Goal: Transaction & Acquisition: Book appointment/travel/reservation

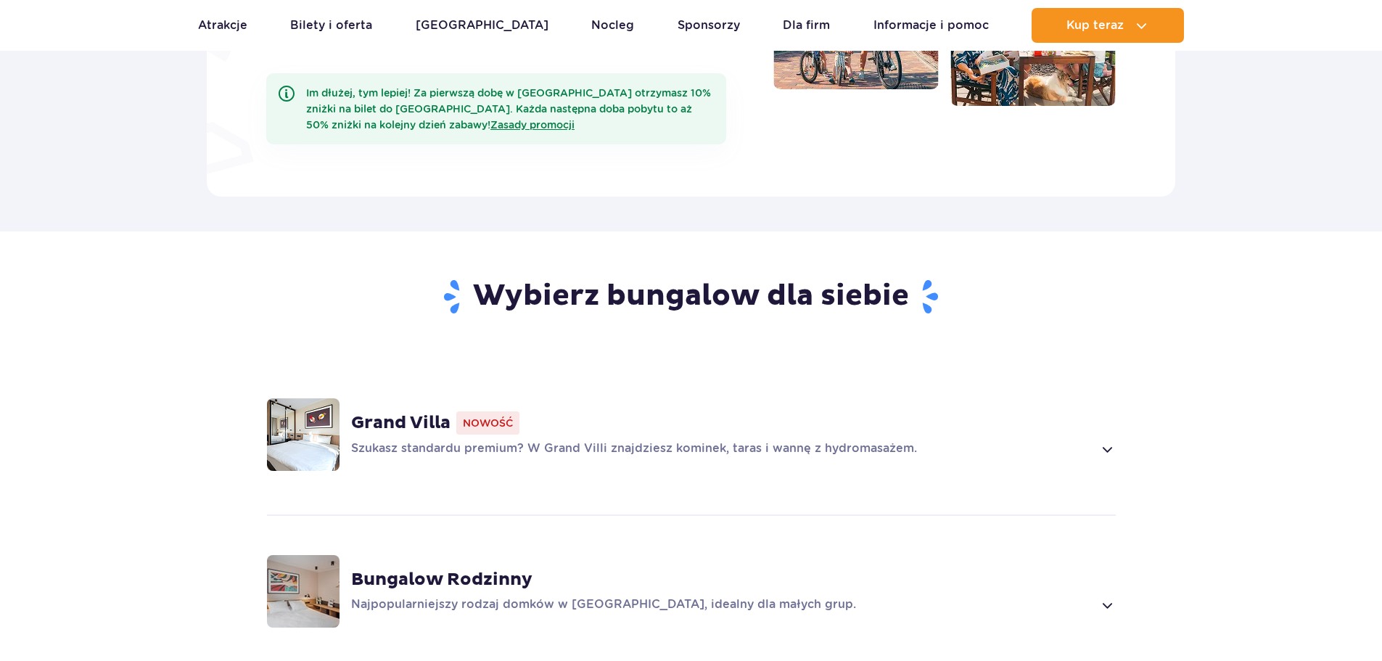
scroll to position [943, 0]
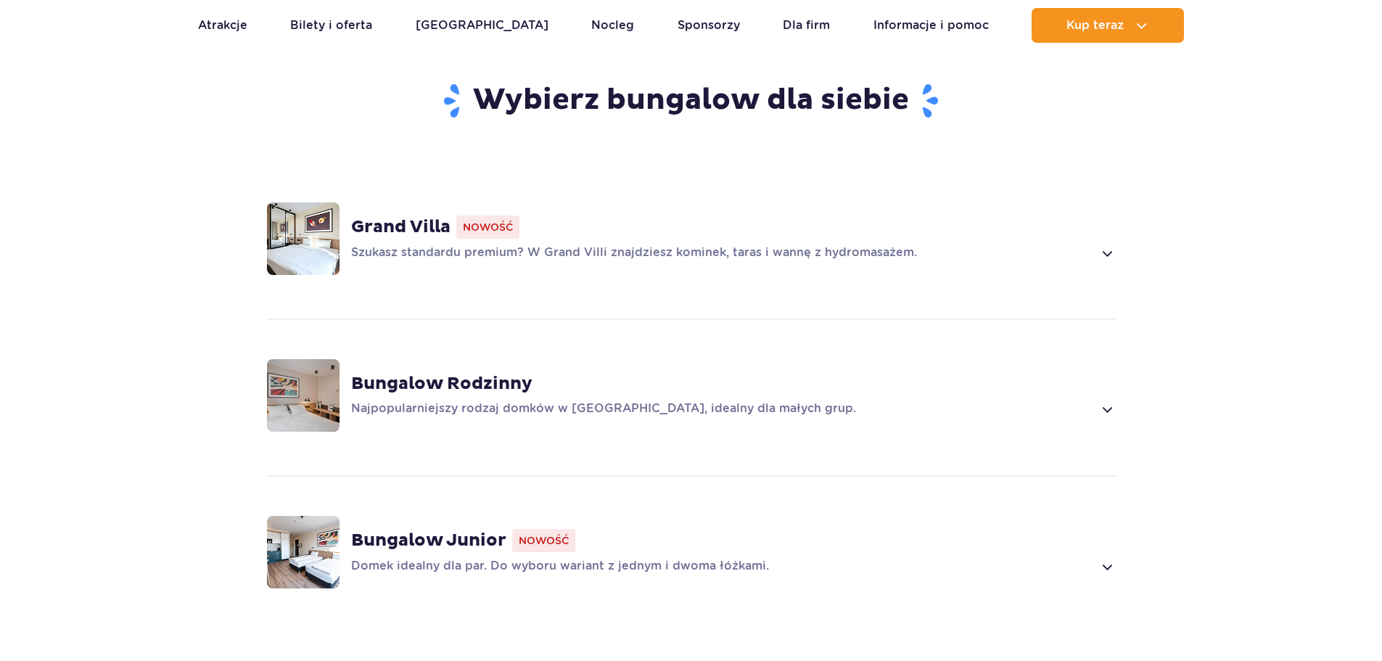
click at [305, 209] on img at bounding box center [303, 238] width 73 height 73
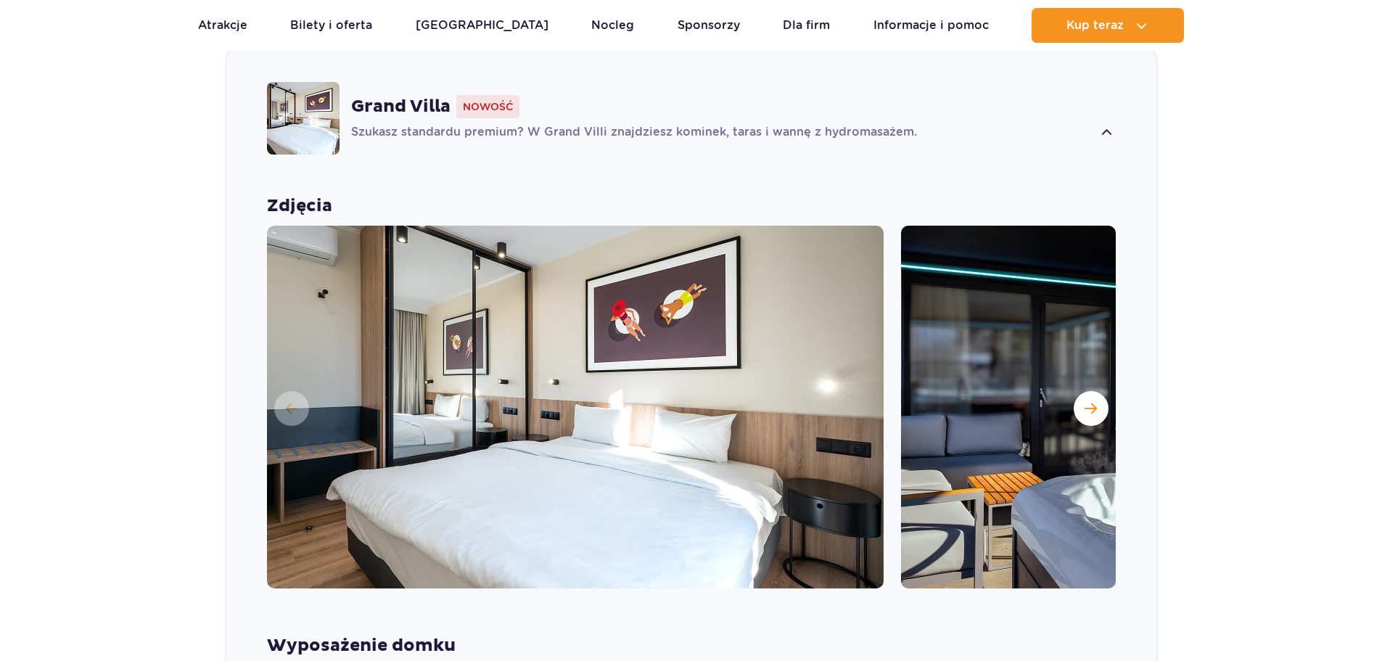
scroll to position [1089, 0]
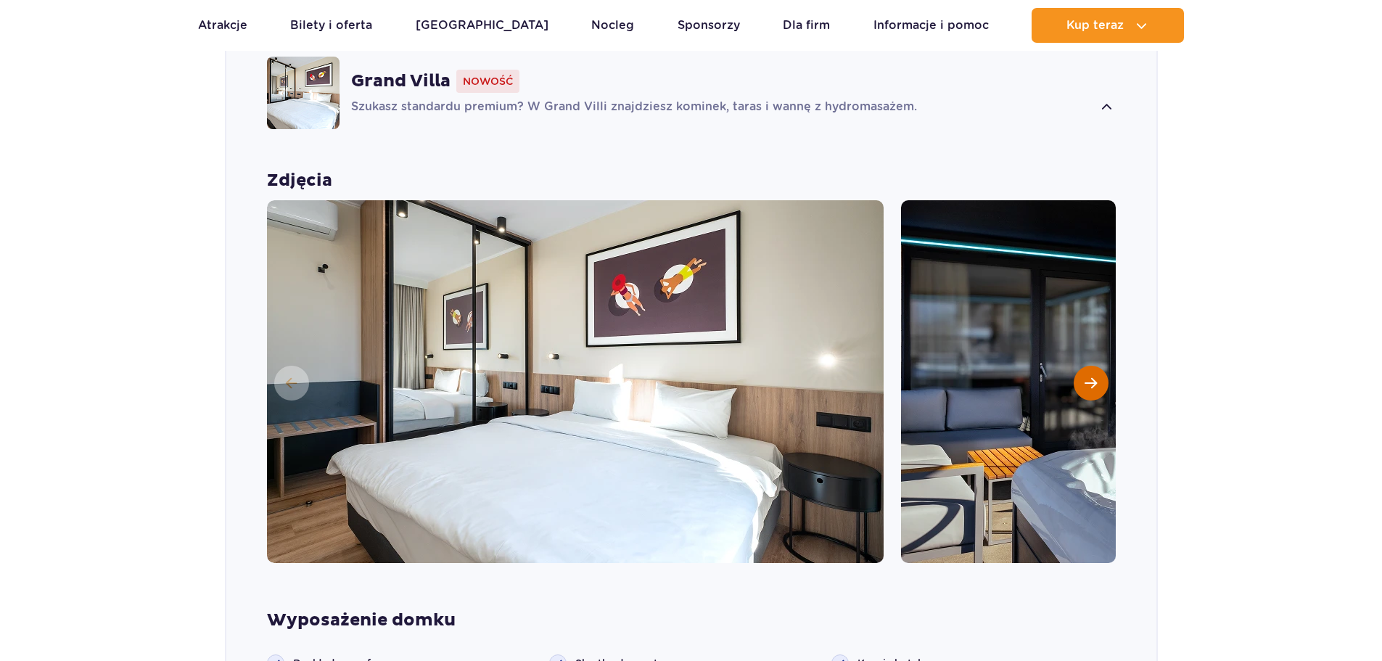
click at [1087, 377] on span "Następny slajd" at bounding box center [1091, 383] width 12 height 13
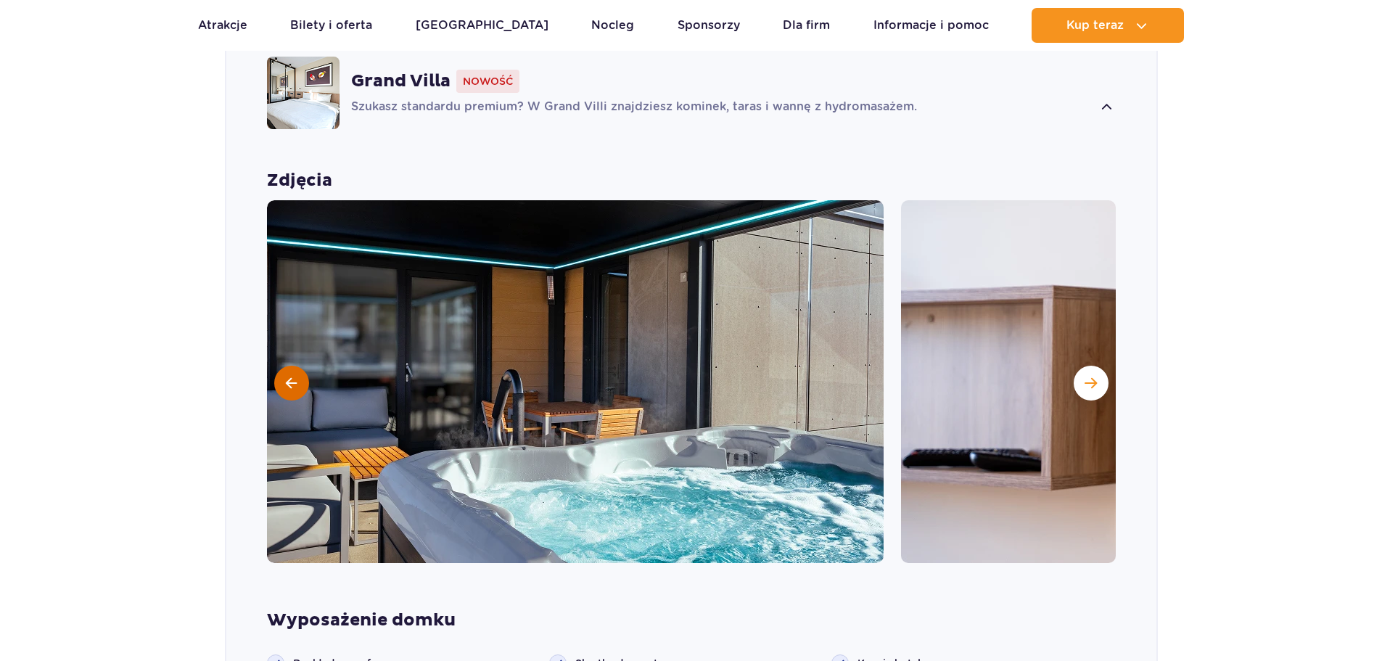
click at [283, 367] on button at bounding box center [291, 383] width 35 height 35
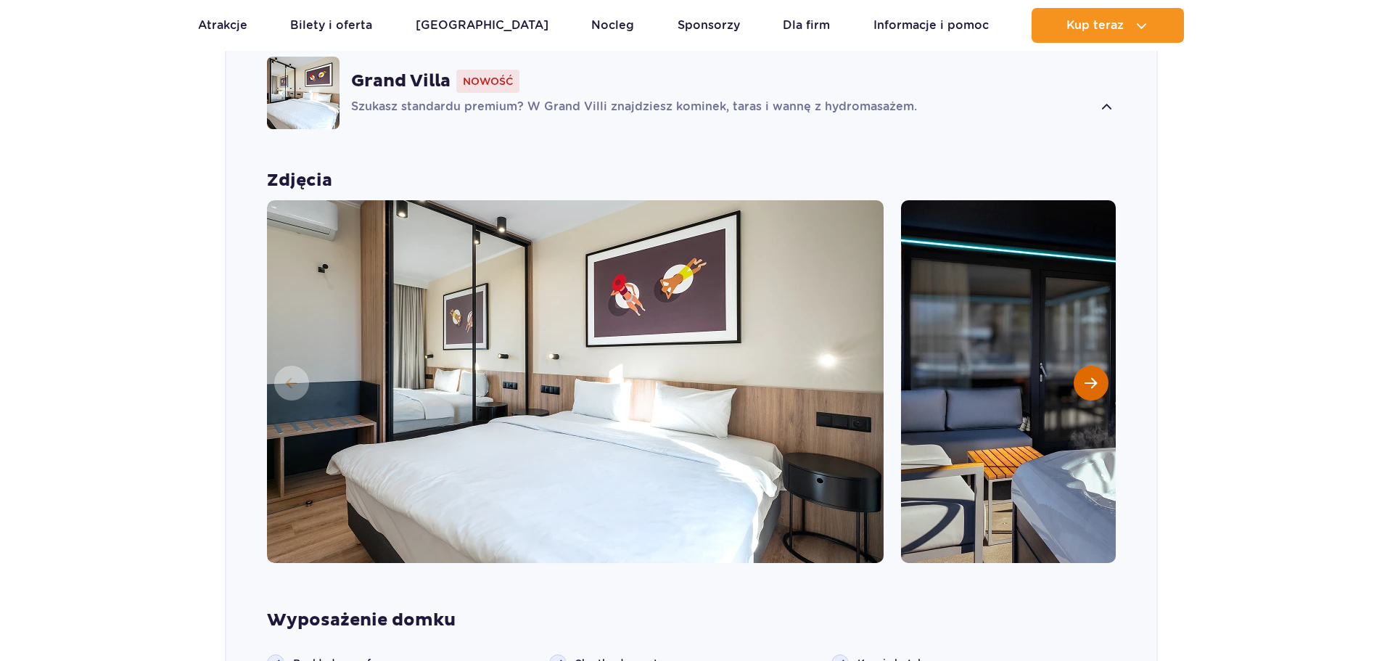
click at [1092, 377] on span "Następny slajd" at bounding box center [1091, 383] width 12 height 13
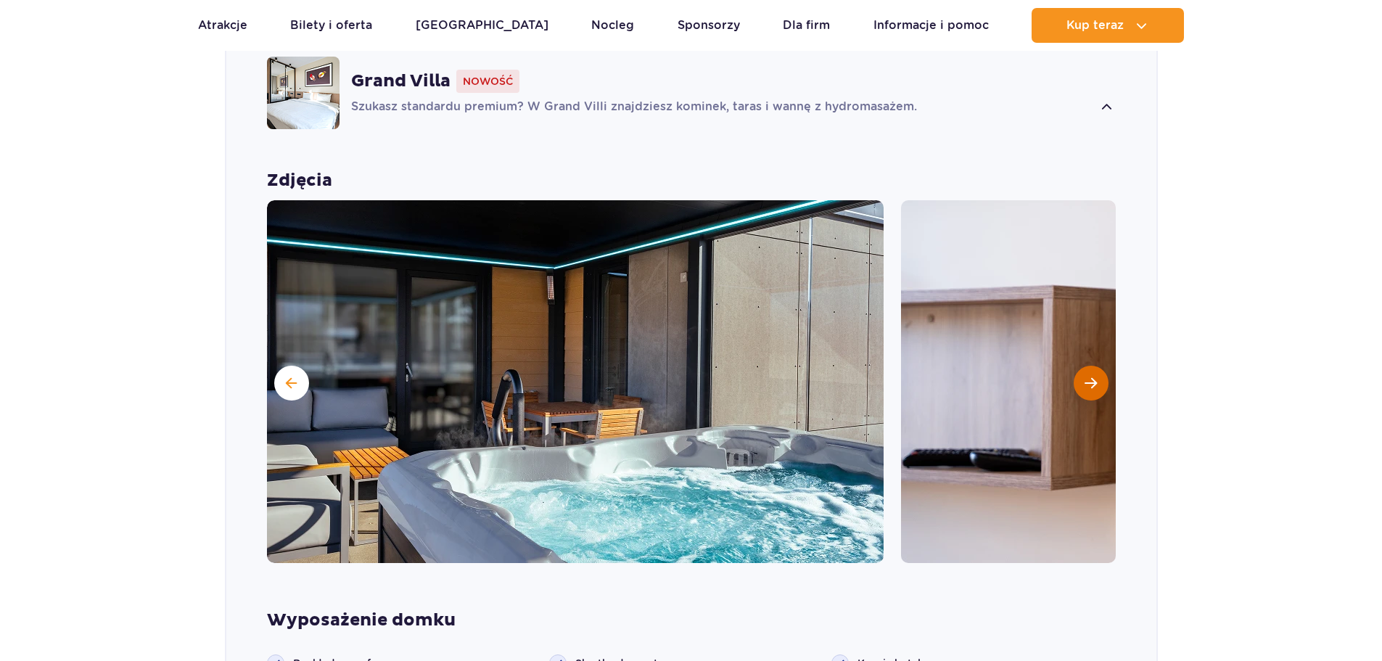
click at [1093, 377] on span "Następny slajd" at bounding box center [1091, 383] width 12 height 13
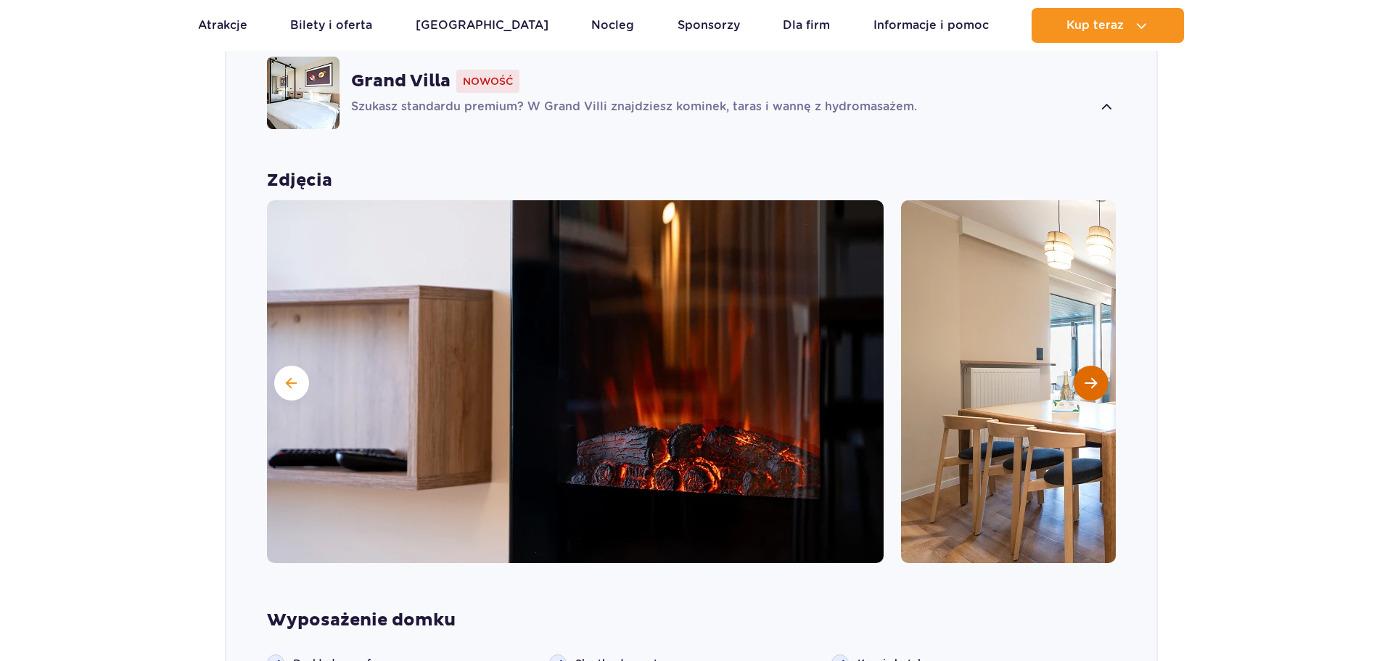
click at [1093, 377] on span "Następny slajd" at bounding box center [1091, 383] width 12 height 13
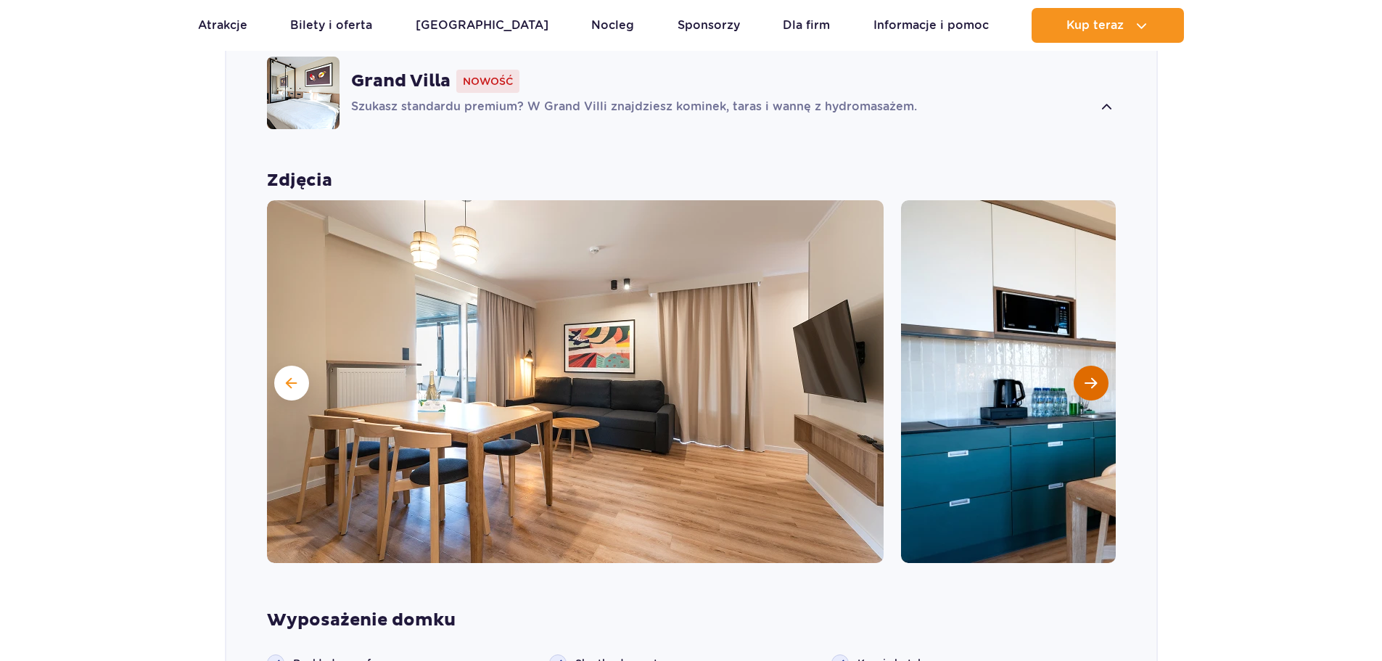
click at [1093, 377] on span "Następny slajd" at bounding box center [1091, 383] width 12 height 13
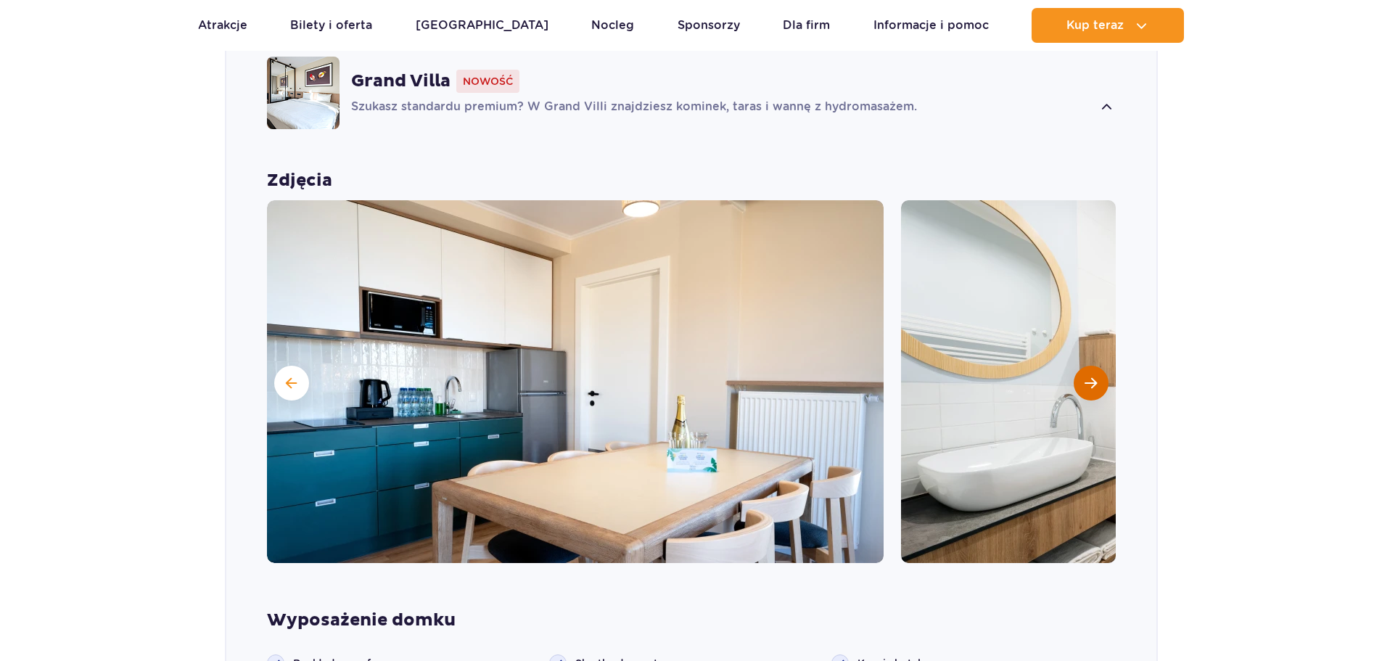
click at [1093, 377] on span "Następny slajd" at bounding box center [1091, 383] width 12 height 13
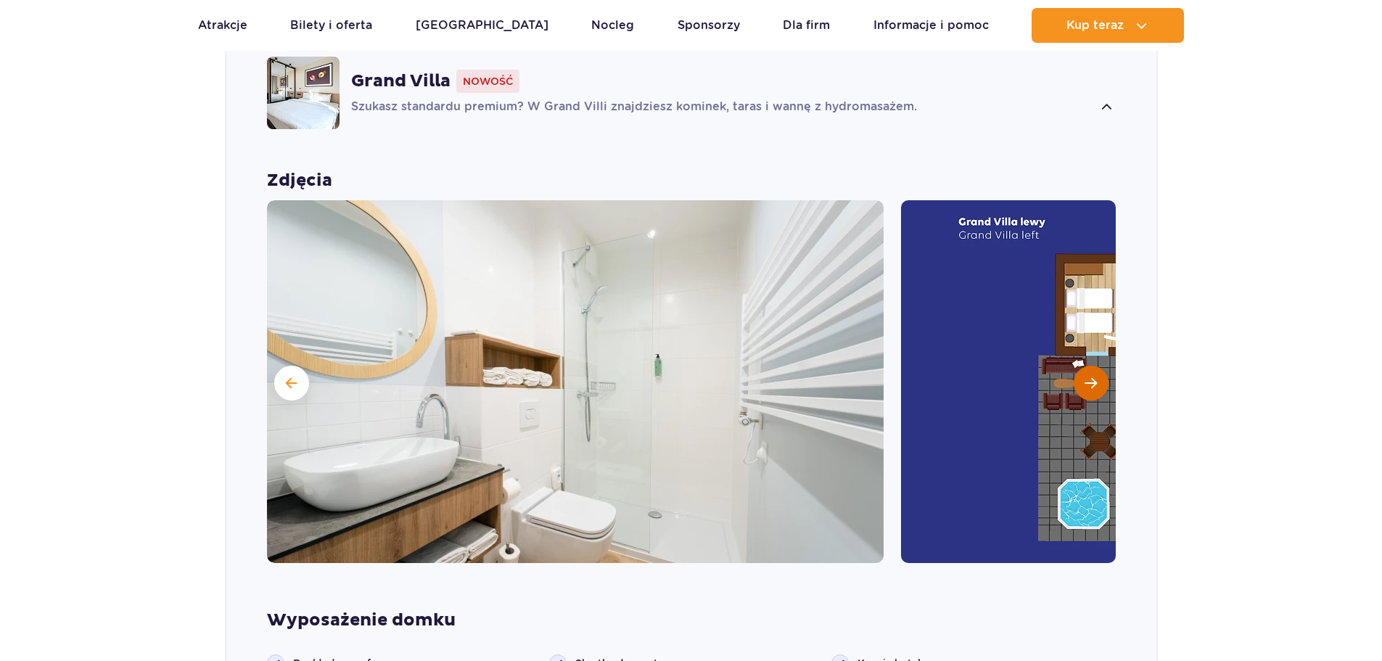
click at [1093, 377] on span "Następny slajd" at bounding box center [1091, 383] width 12 height 13
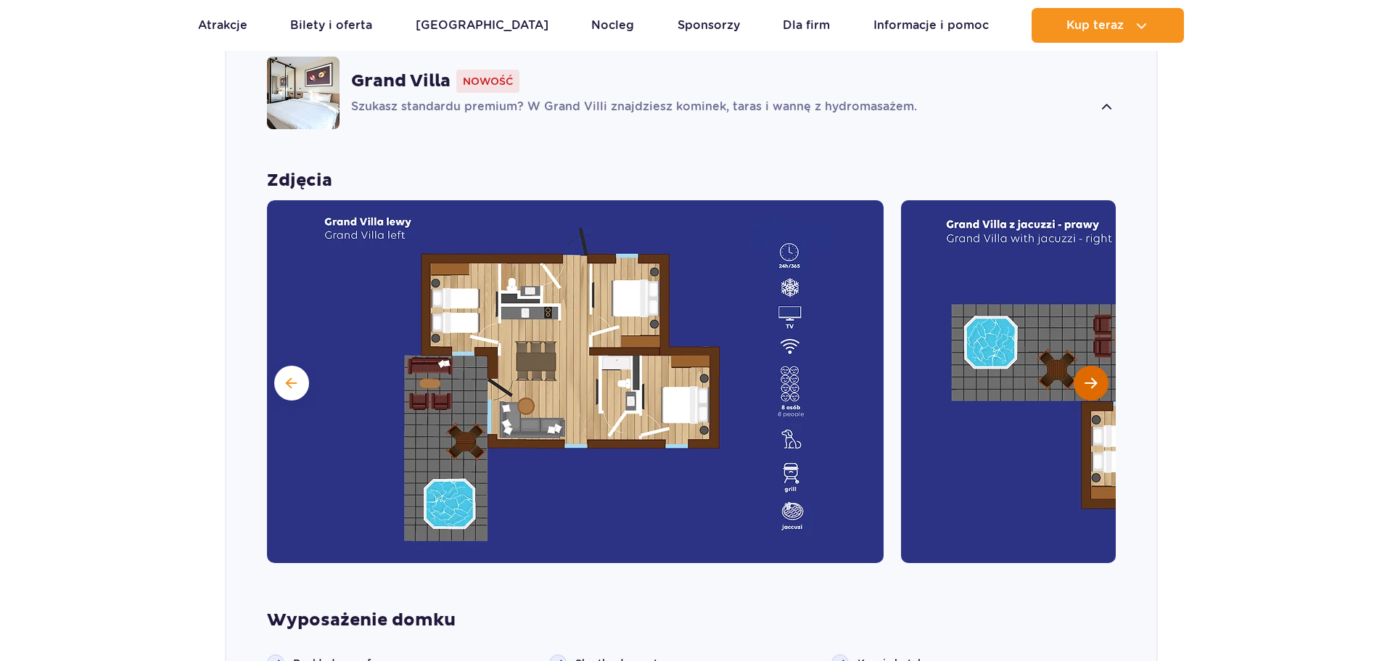
click at [1093, 377] on span "Następny slajd" at bounding box center [1091, 383] width 12 height 13
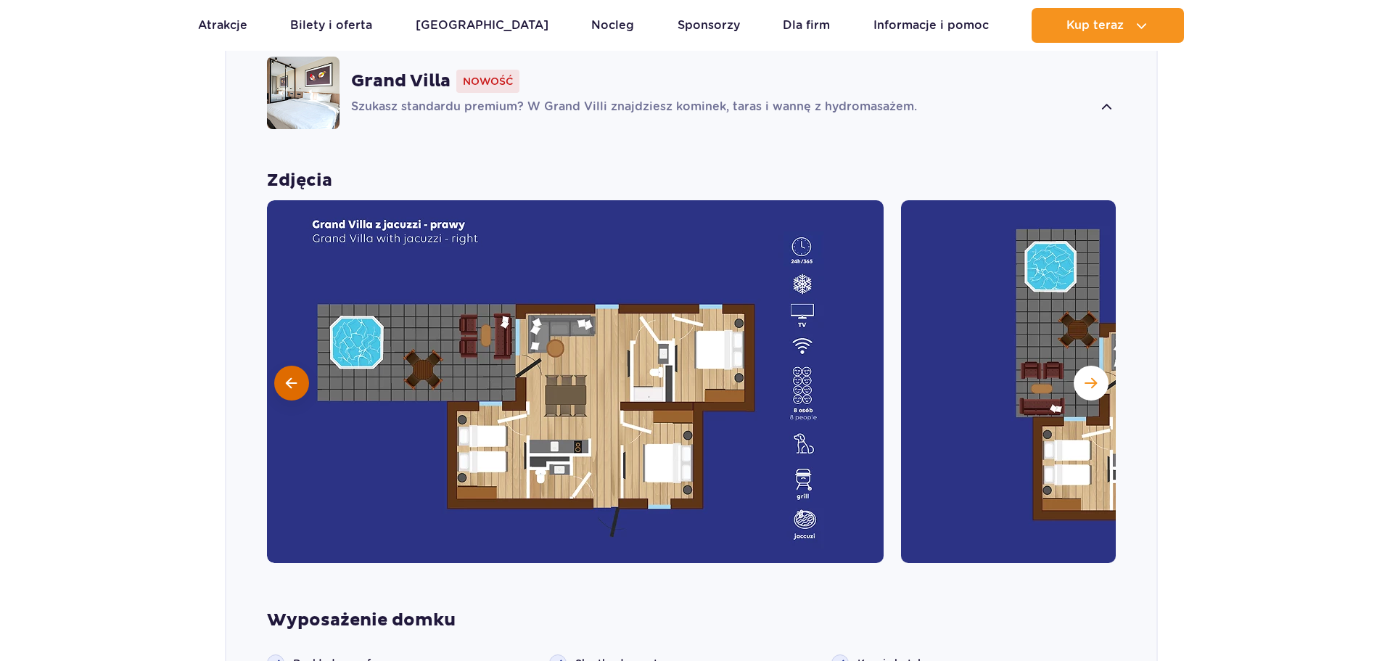
click at [289, 377] on span at bounding box center [291, 383] width 11 height 13
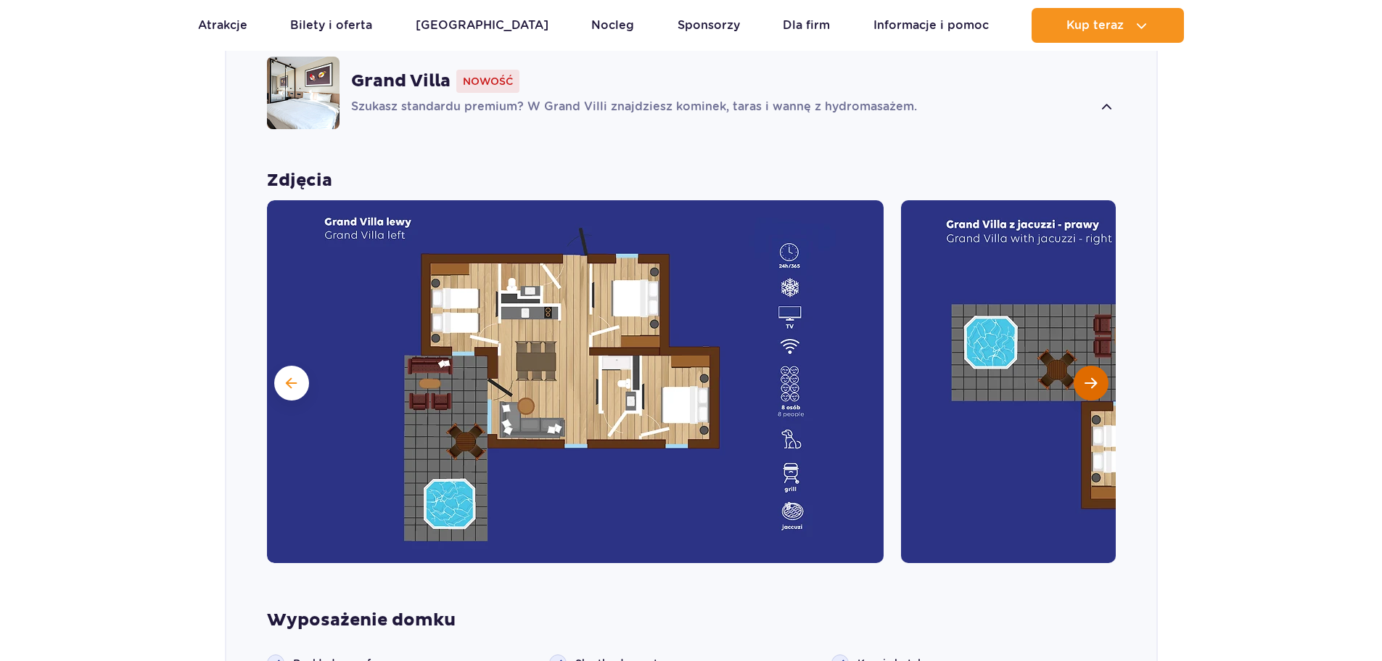
click at [1082, 368] on button "Następny slajd" at bounding box center [1091, 383] width 35 height 35
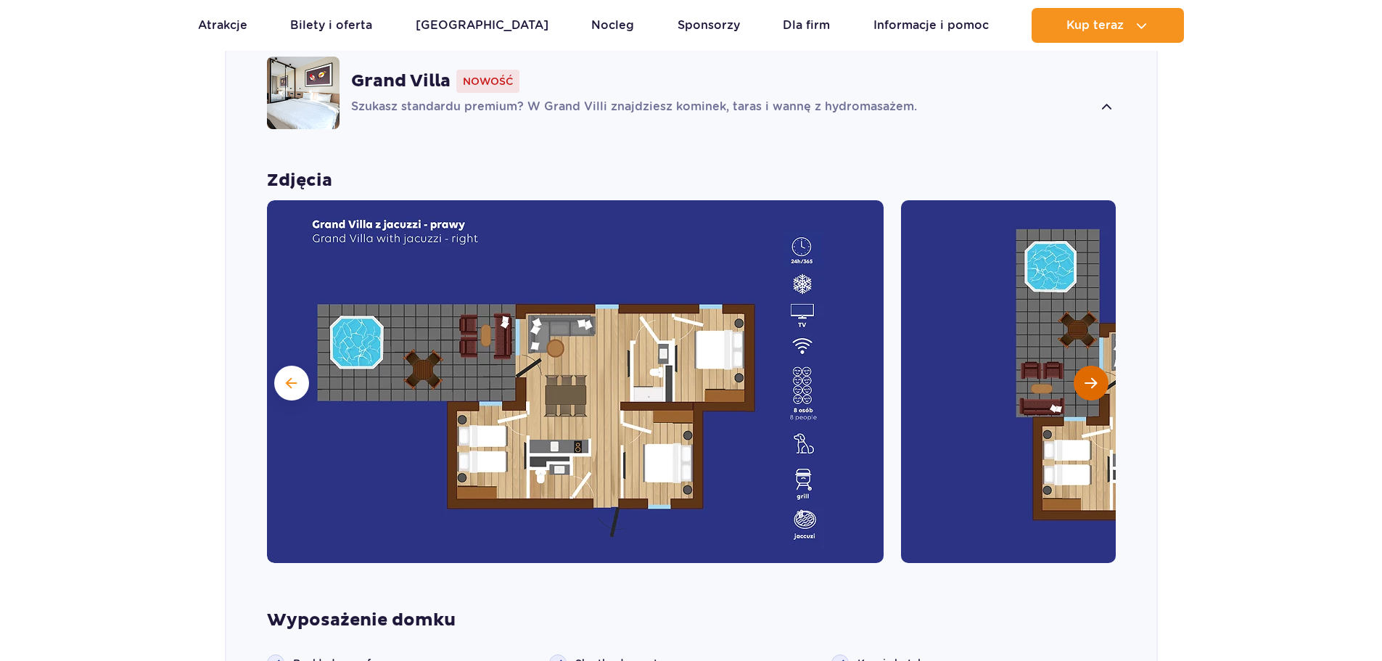
click at [1087, 377] on span "Następny slajd" at bounding box center [1091, 383] width 12 height 13
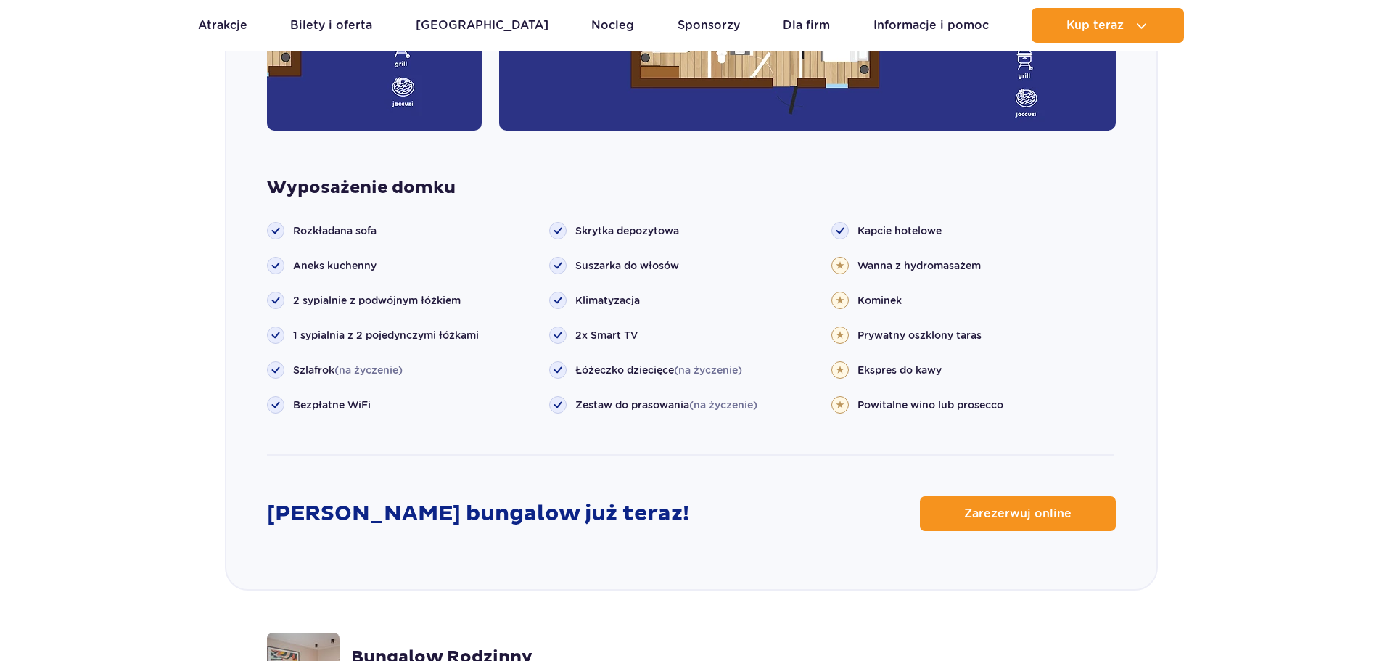
scroll to position [1742, 0]
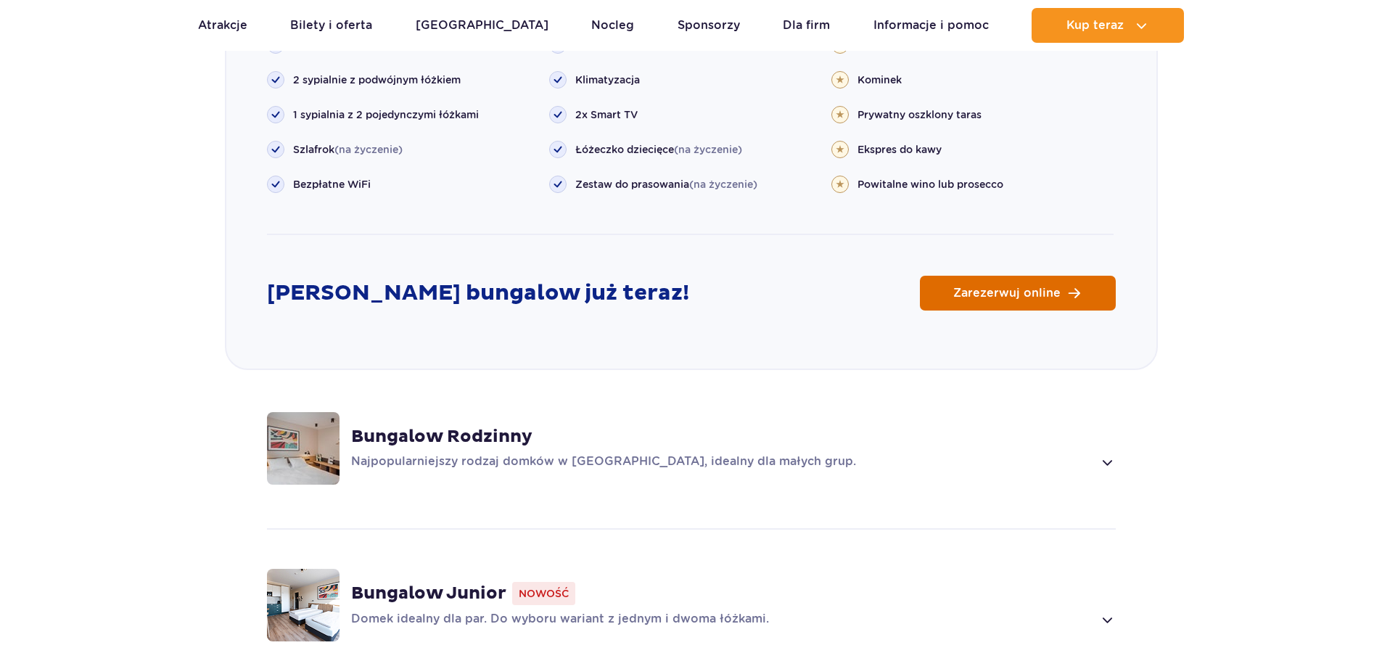
click at [987, 287] on span "Zarezerwuj online" at bounding box center [1006, 293] width 107 height 12
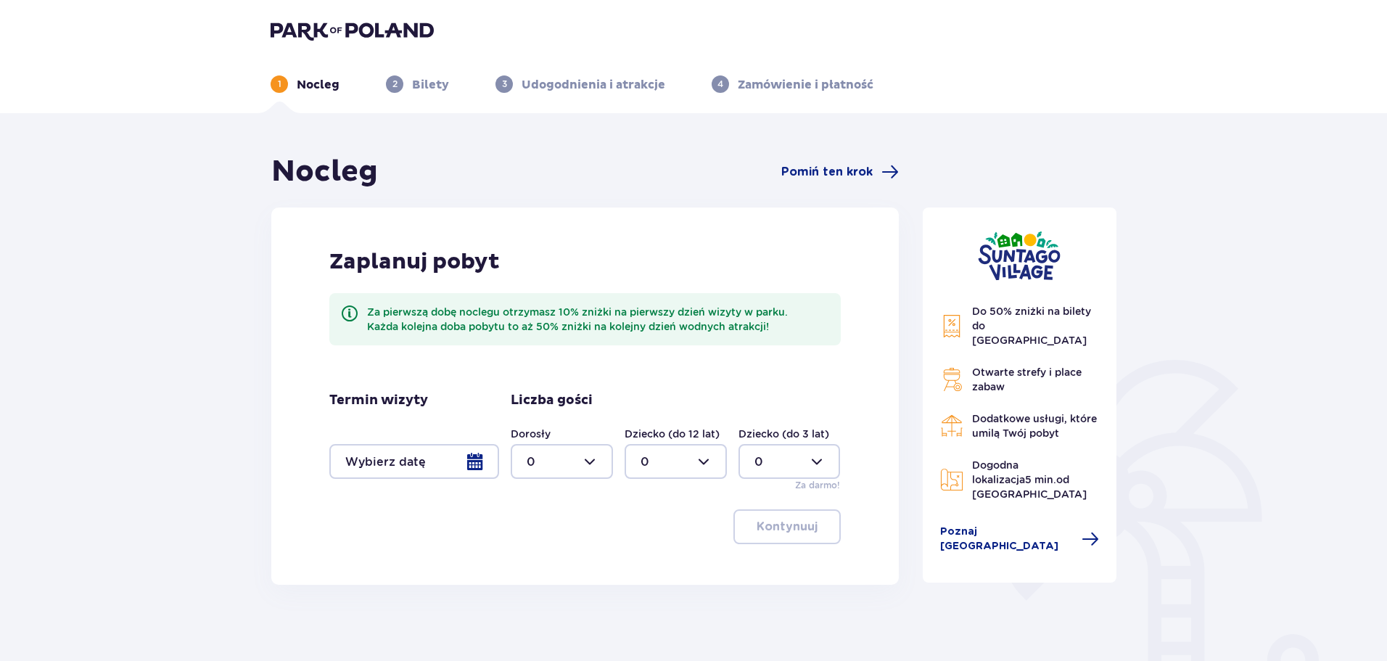
click at [564, 461] on div at bounding box center [562, 461] width 102 height 35
click at [542, 570] on div "2" at bounding box center [562, 567] width 70 height 16
click at [582, 457] on div at bounding box center [562, 461] width 102 height 35
click at [542, 549] on div "4" at bounding box center [562, 555] width 70 height 16
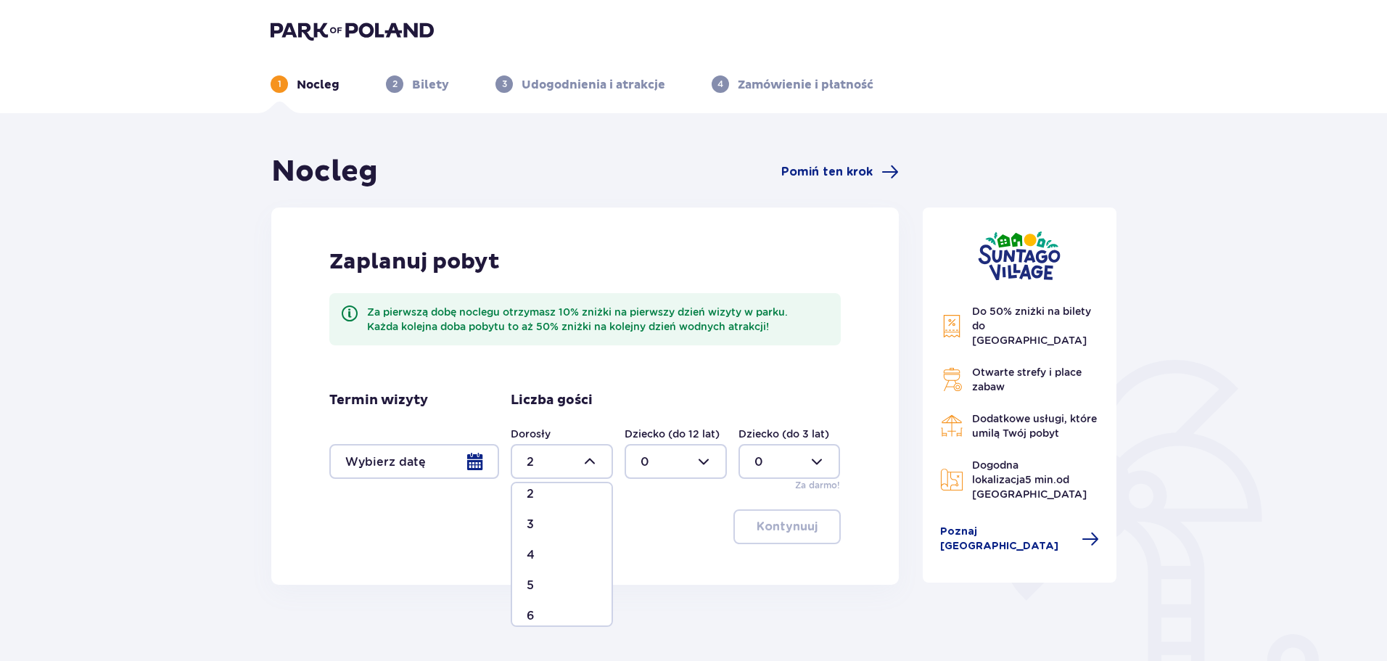
type input "4"
click at [477, 473] on div at bounding box center [414, 461] width 170 height 35
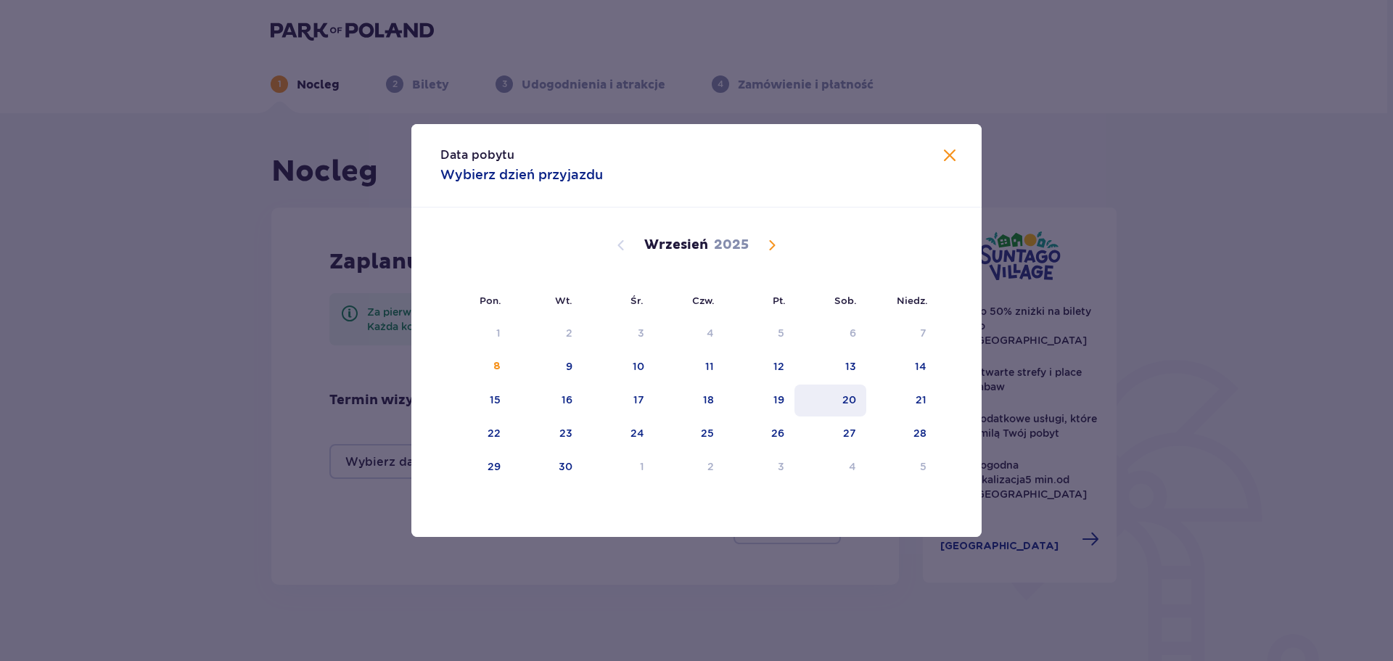
click at [849, 400] on div "20" at bounding box center [849, 399] width 14 height 15
click at [563, 444] on div "23" at bounding box center [547, 434] width 72 height 32
type input "20.09.25 - 23.09.25"
type input "0"
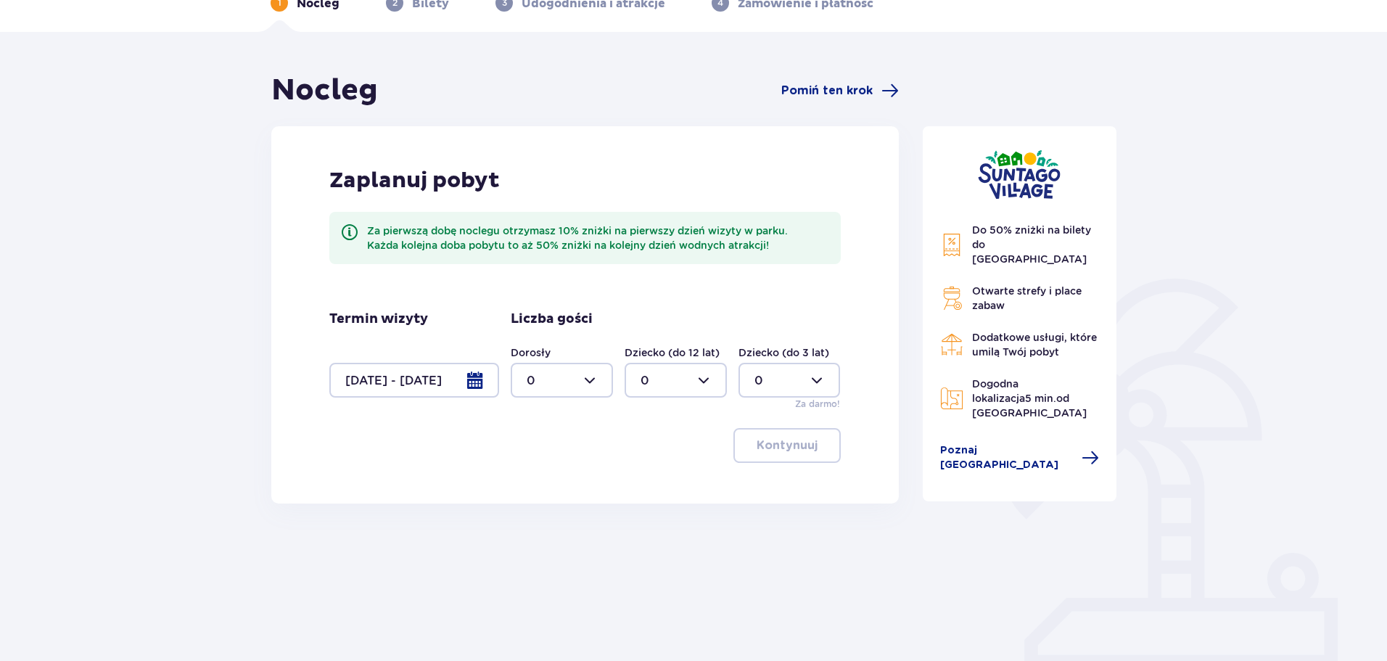
scroll to position [145, 0]
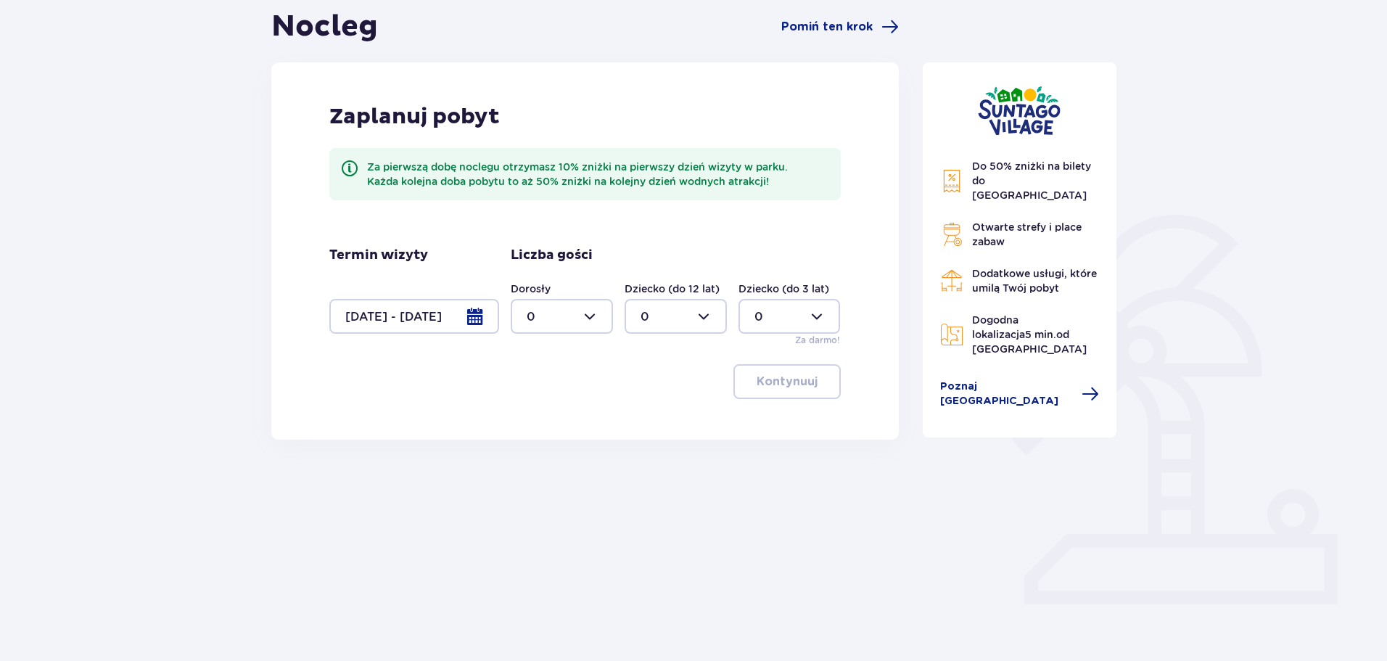
click at [470, 318] on div at bounding box center [414, 316] width 170 height 35
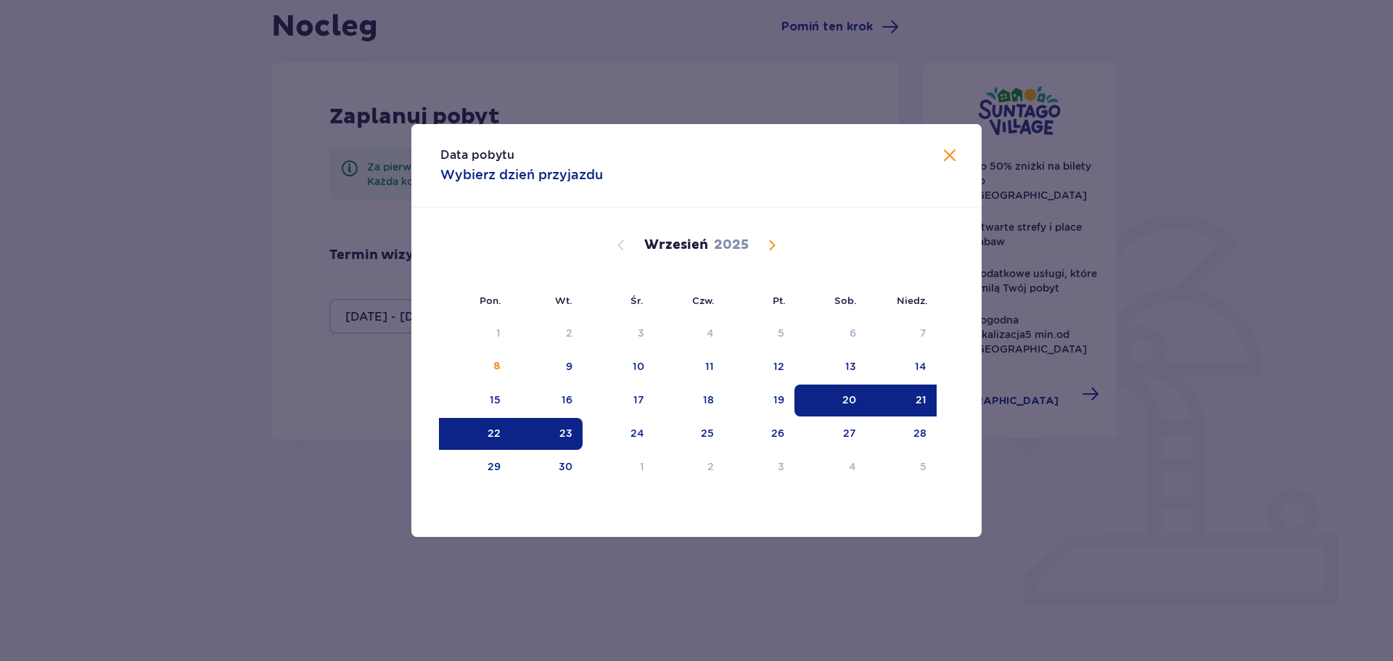
click at [770, 244] on span "Calendar" at bounding box center [771, 244] width 17 height 17
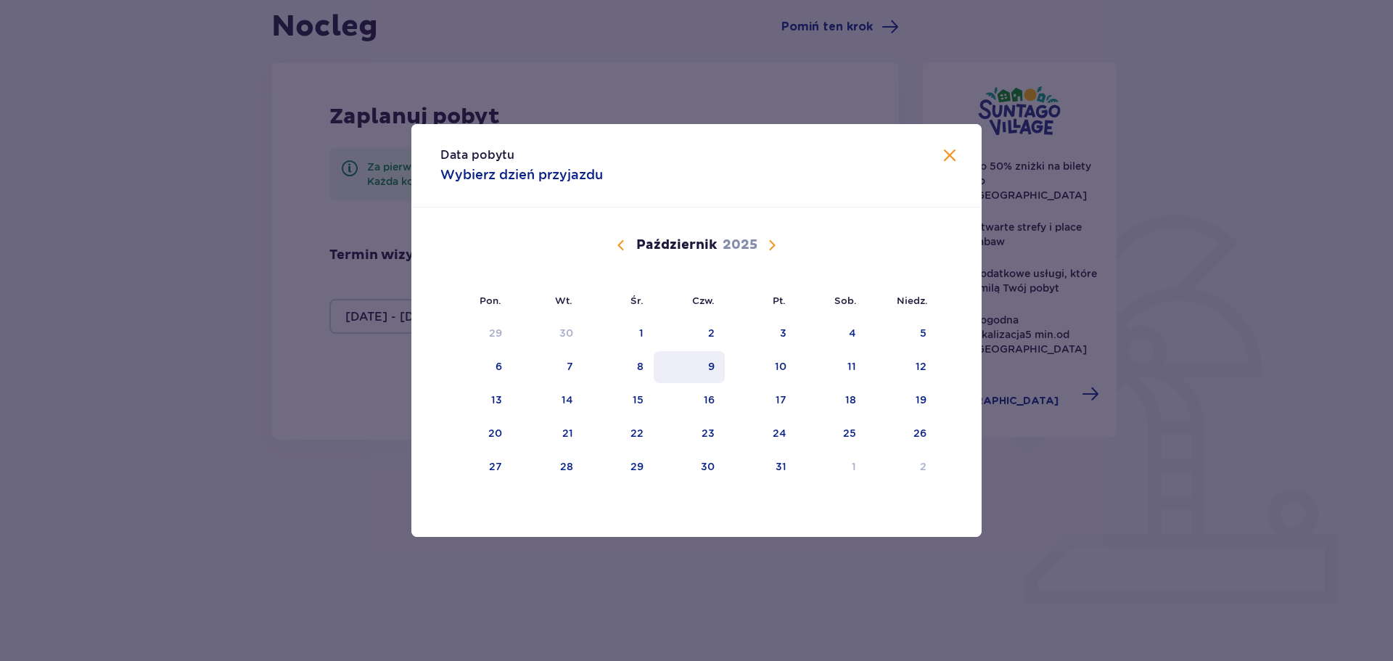
click at [717, 361] on div "9" at bounding box center [690, 367] width 72 height 32
click at [908, 365] on div "12" at bounding box center [901, 367] width 70 height 32
type input "09.10.25 - 12.10.25"
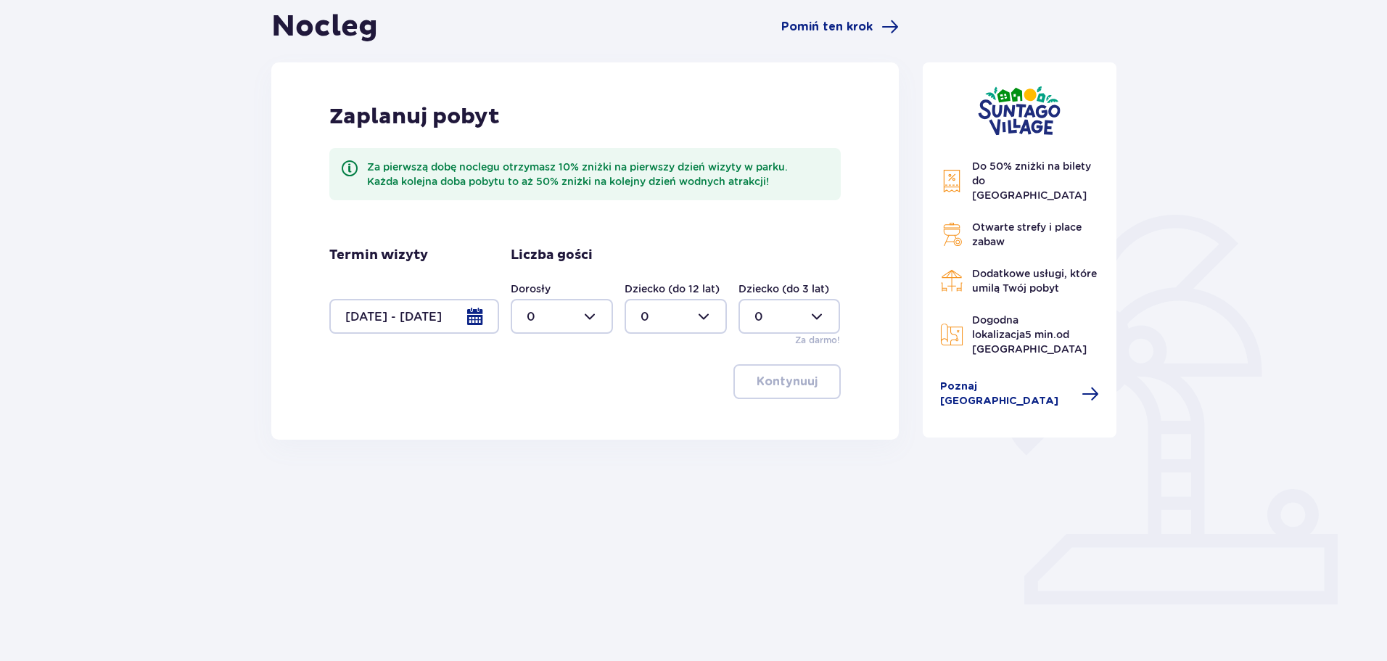
drag, startPoint x: 615, startPoint y: 310, endPoint x: 601, endPoint y: 316, distance: 15.6
click at [614, 310] on div "Dorosły 0 Dziecko (do 12 lat) 0 Dziecko (do 3 lat) 0 Za darmo!" at bounding box center [676, 313] width 330 height 65
click at [598, 318] on div at bounding box center [562, 316] width 102 height 35
click at [535, 404] on div "4" at bounding box center [562, 410] width 70 height 16
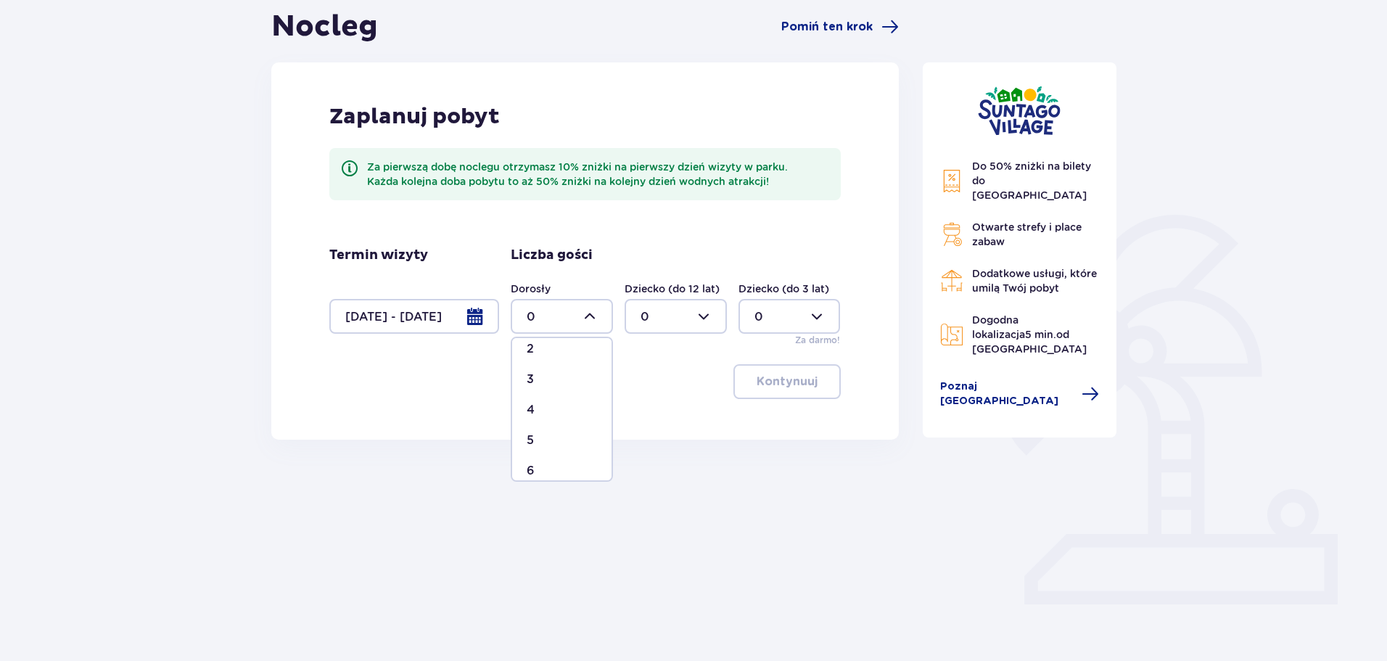
type input "4"
click at [818, 379] on span "button" at bounding box center [820, 381] width 17 height 17
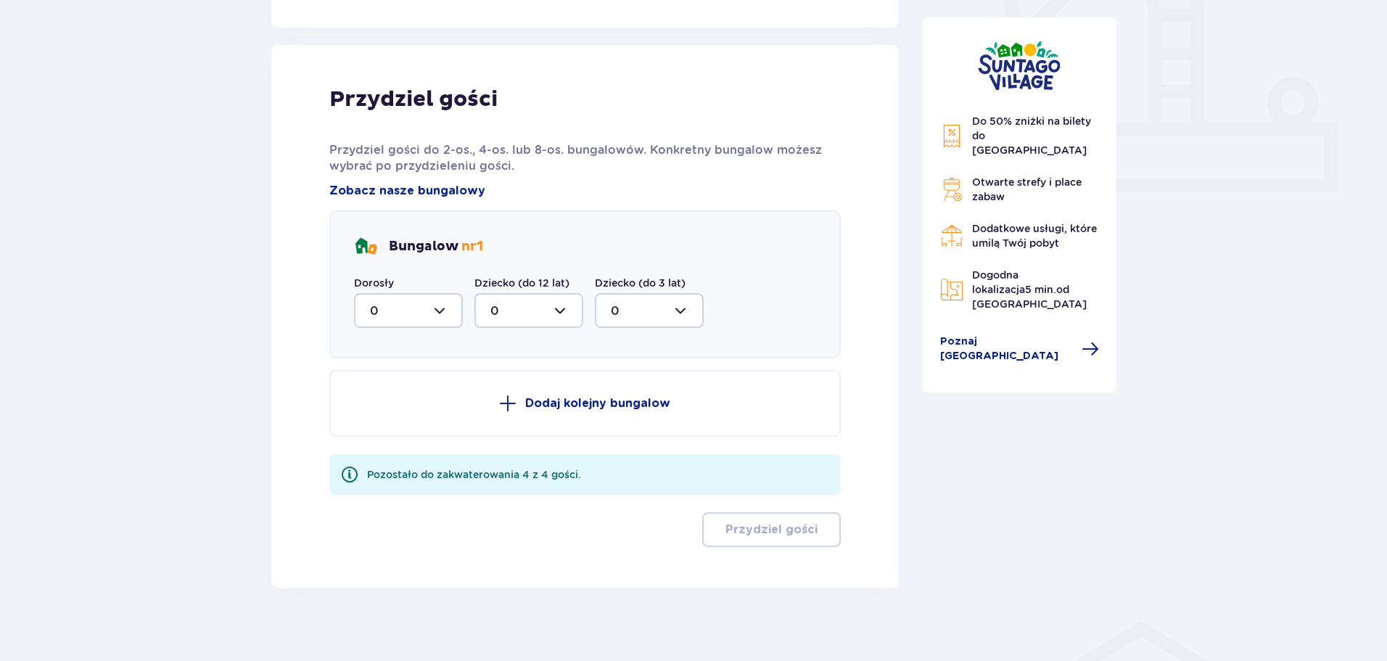
scroll to position [565, 0]
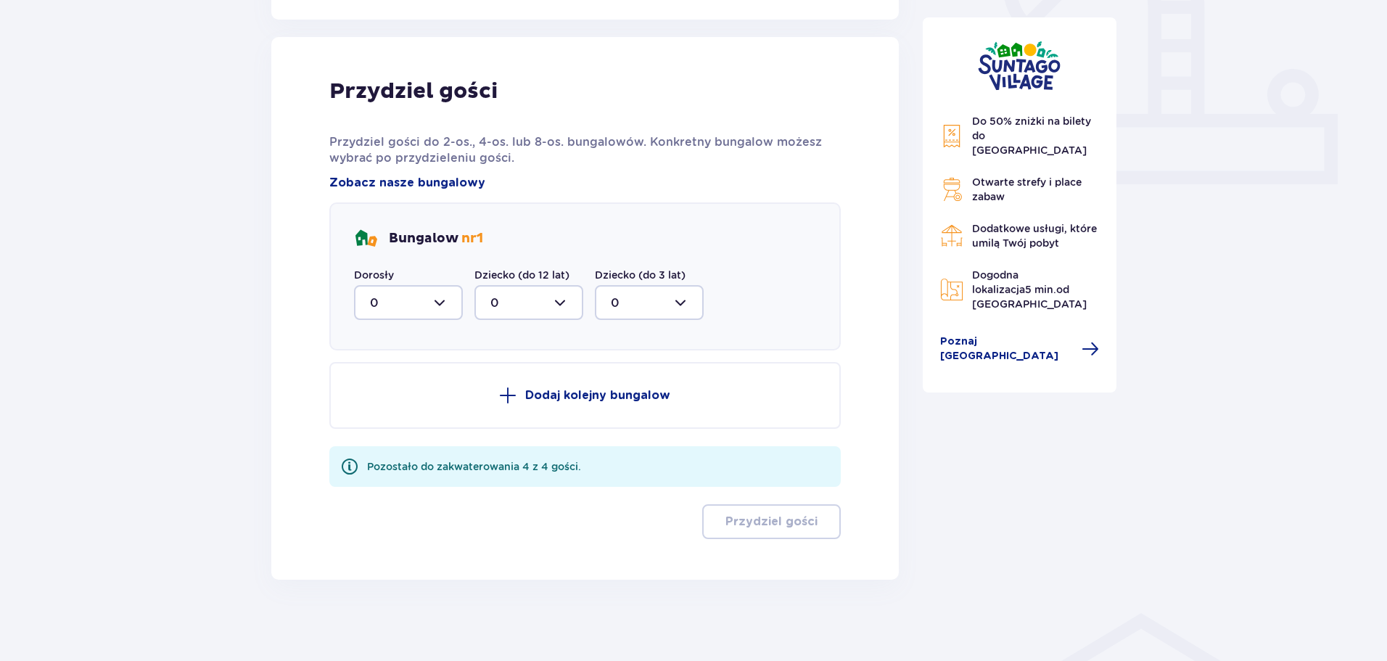
click at [419, 303] on div at bounding box center [408, 302] width 109 height 35
click at [384, 441] on div "4" at bounding box center [408, 444] width 77 height 16
type input "4"
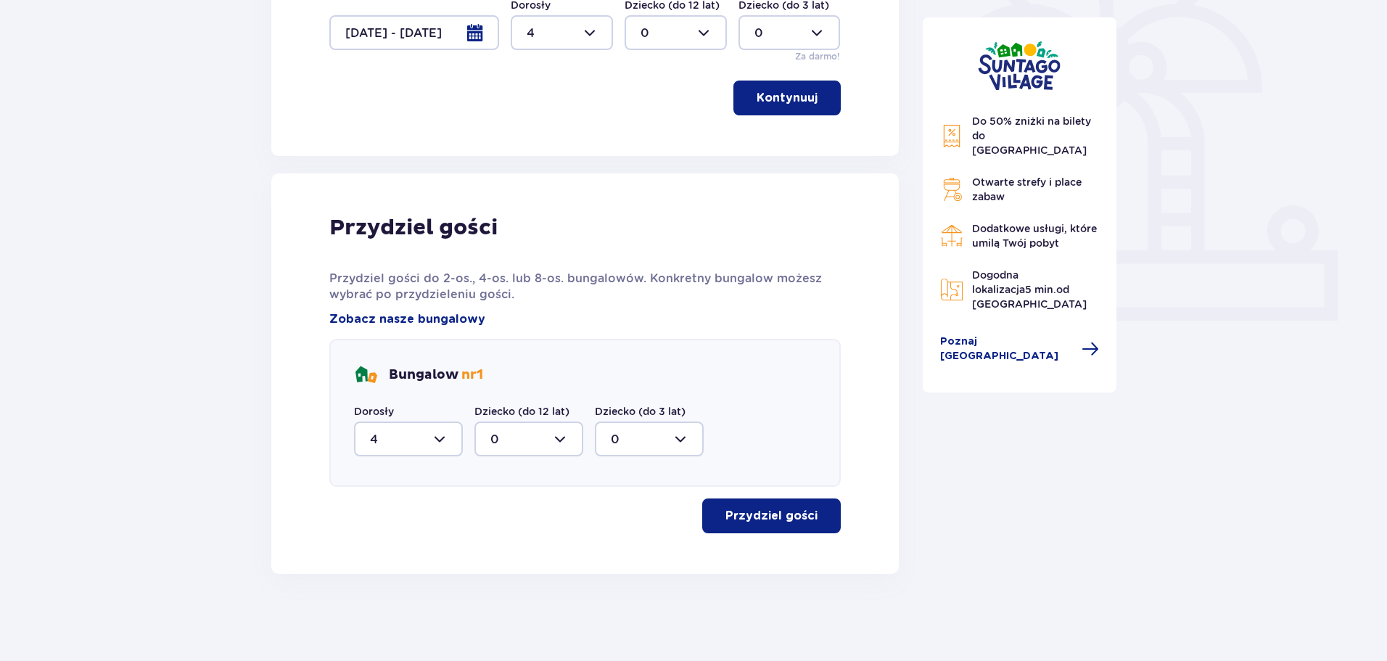
scroll to position [429, 0]
click at [794, 509] on p "Przydziel gości" at bounding box center [771, 516] width 92 height 16
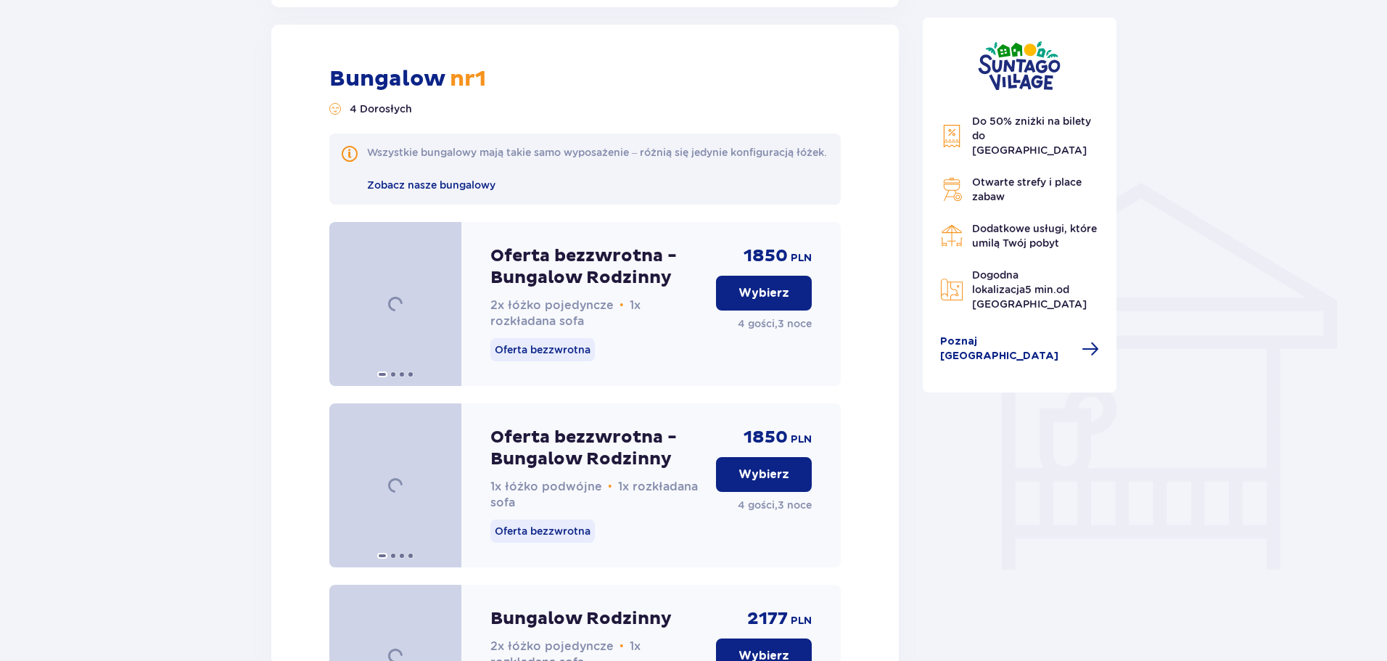
scroll to position [1003, 0]
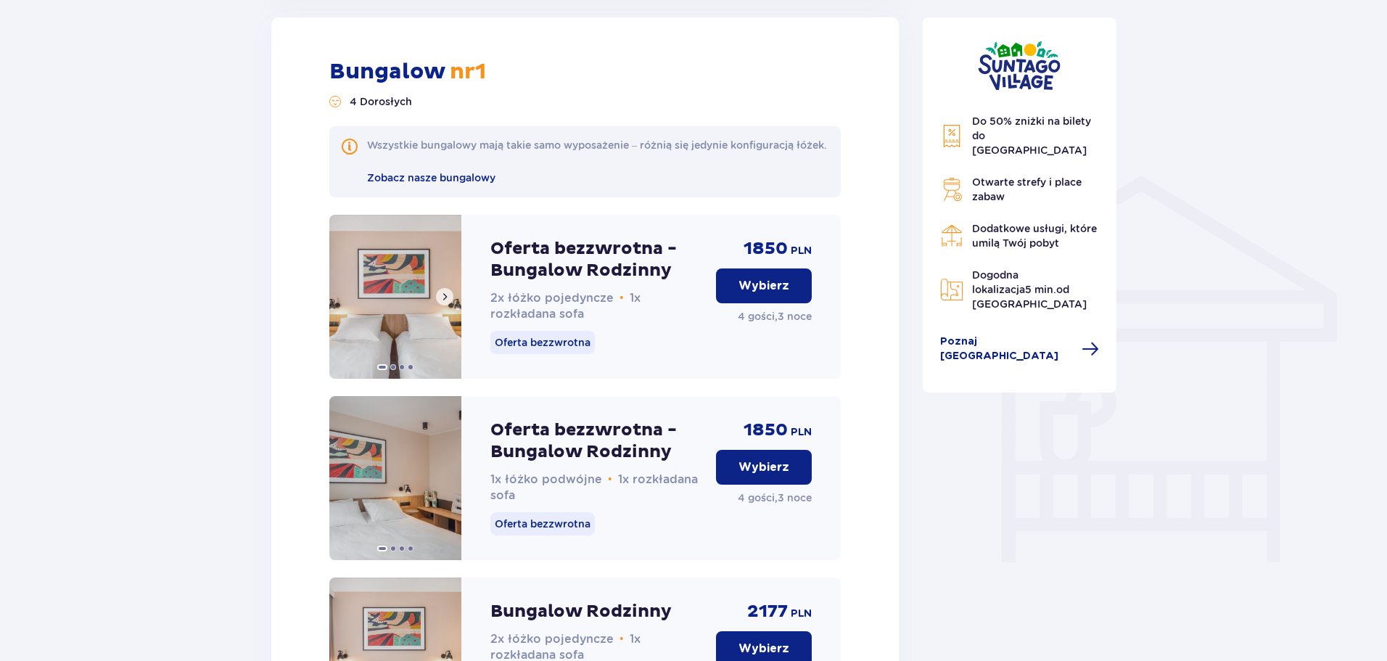
click at [441, 303] on span at bounding box center [445, 297] width 12 height 12
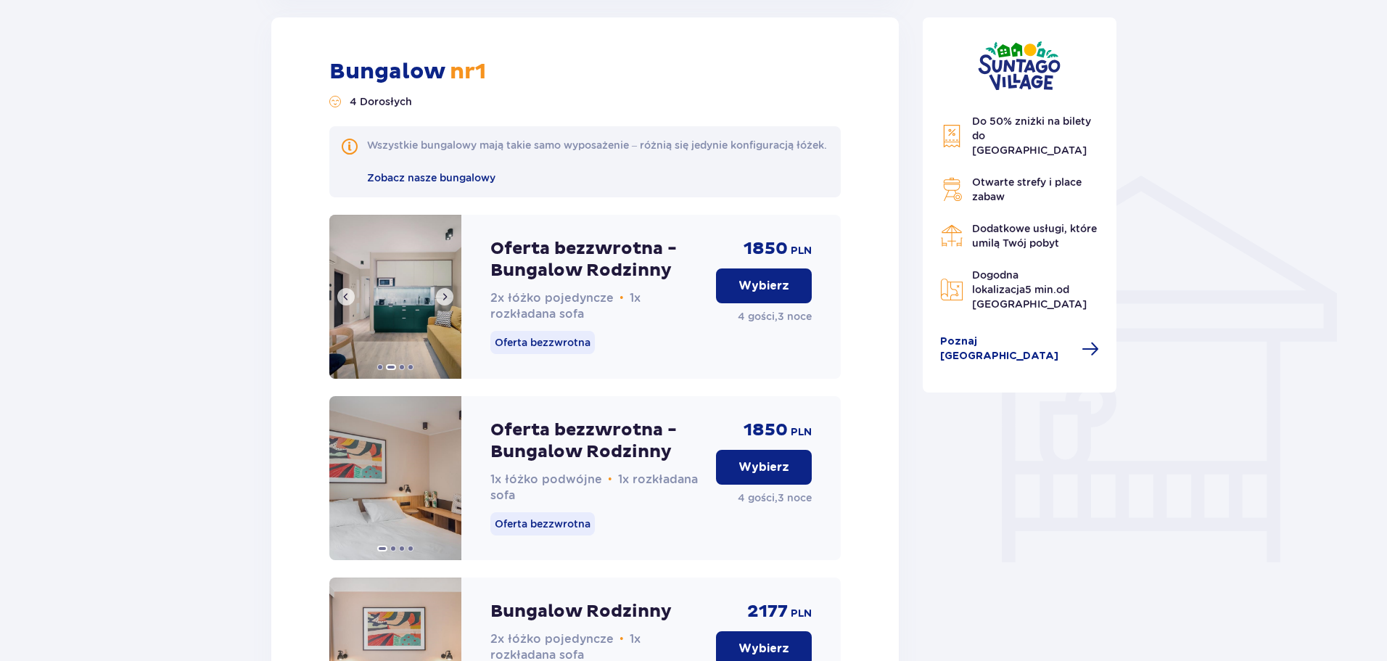
click at [444, 303] on span at bounding box center [445, 297] width 12 height 12
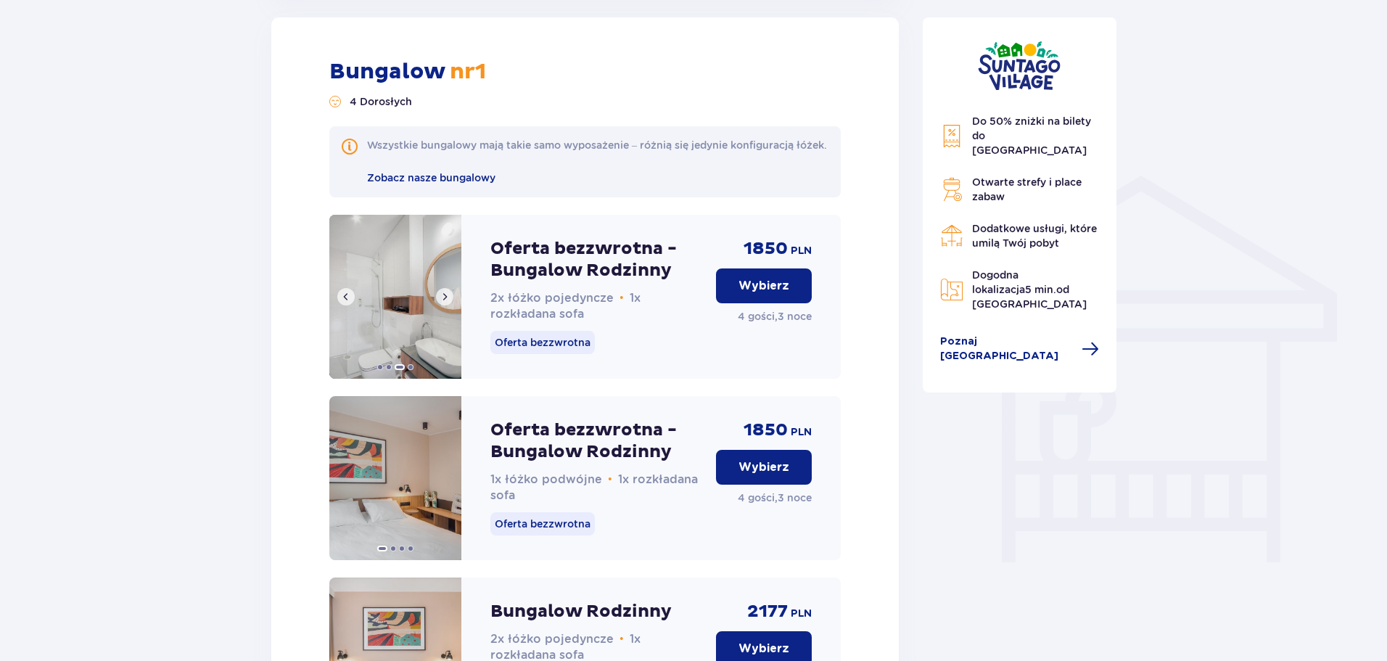
click at [444, 303] on span at bounding box center [445, 297] width 12 height 12
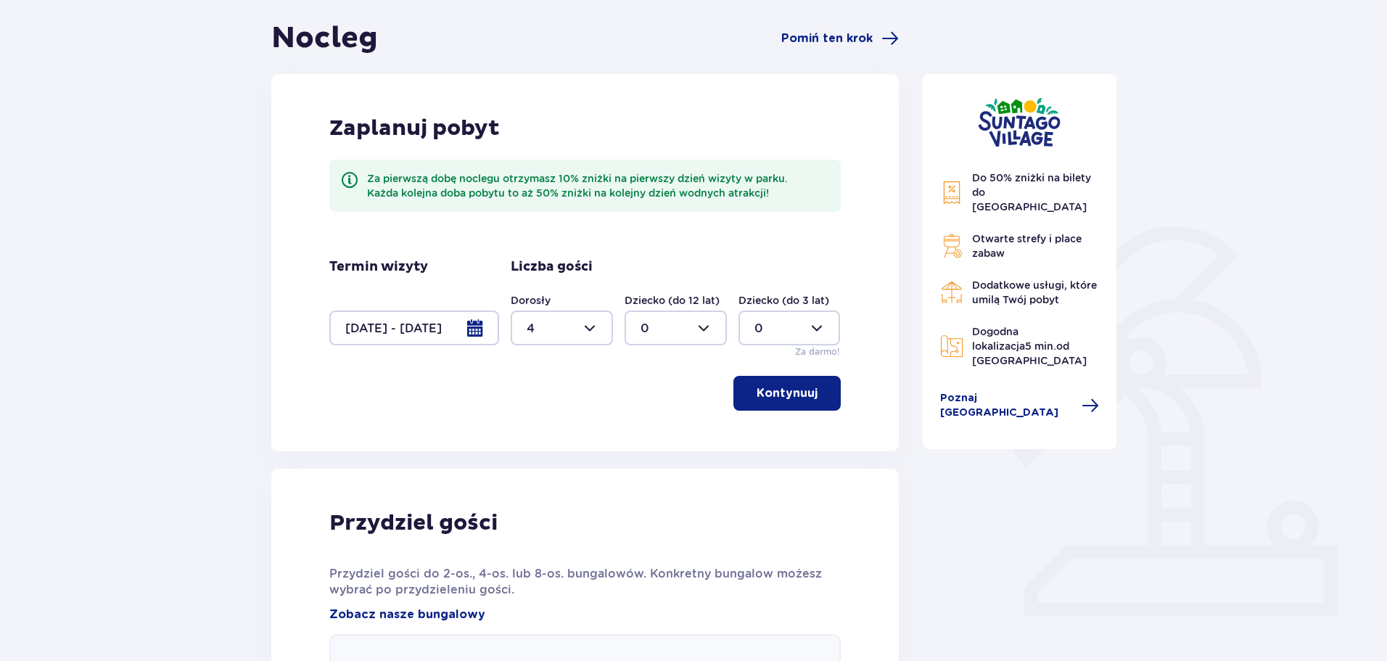
scroll to position [130, 0]
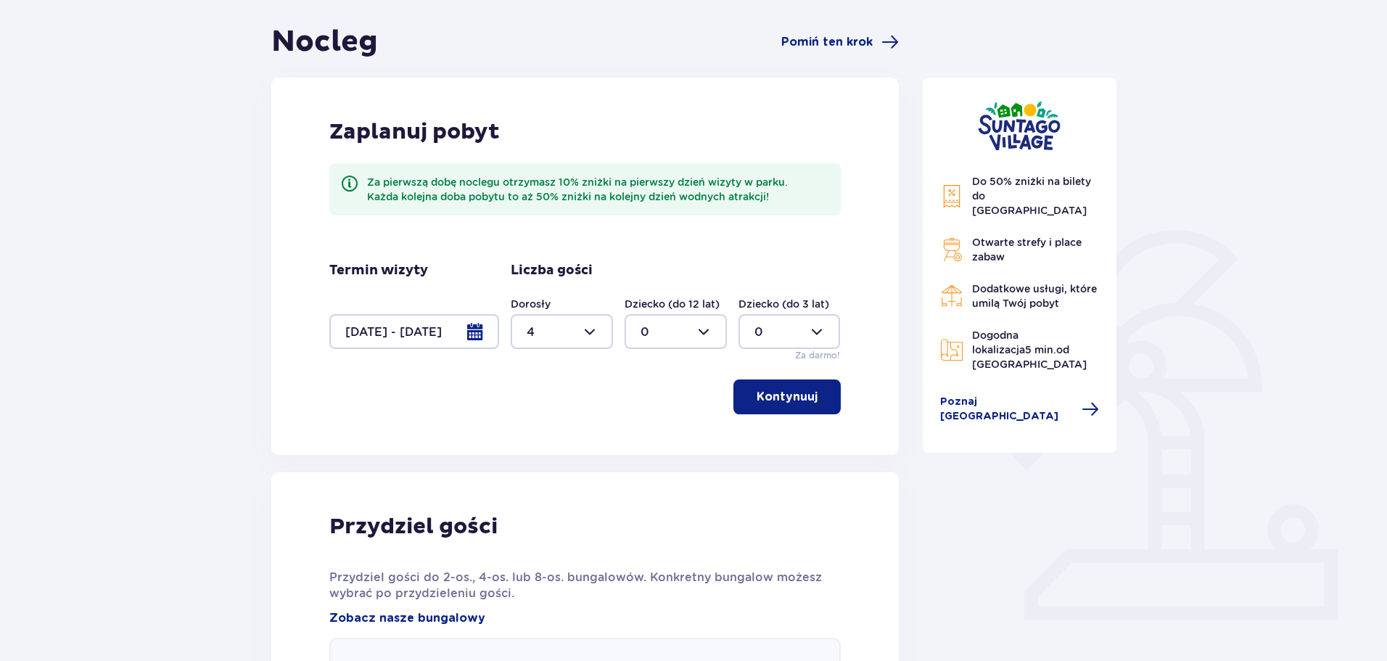
click at [474, 339] on div at bounding box center [414, 331] width 170 height 35
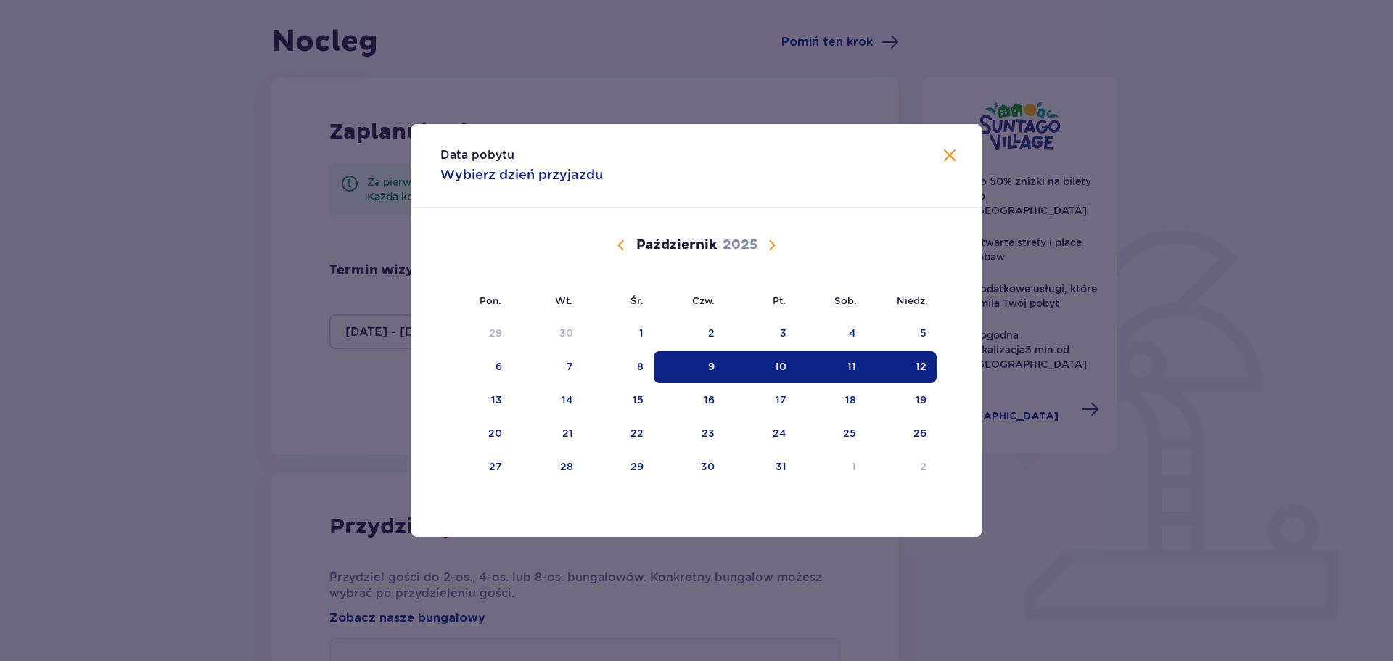
click at [623, 252] on span "Calendar" at bounding box center [620, 244] width 17 height 17
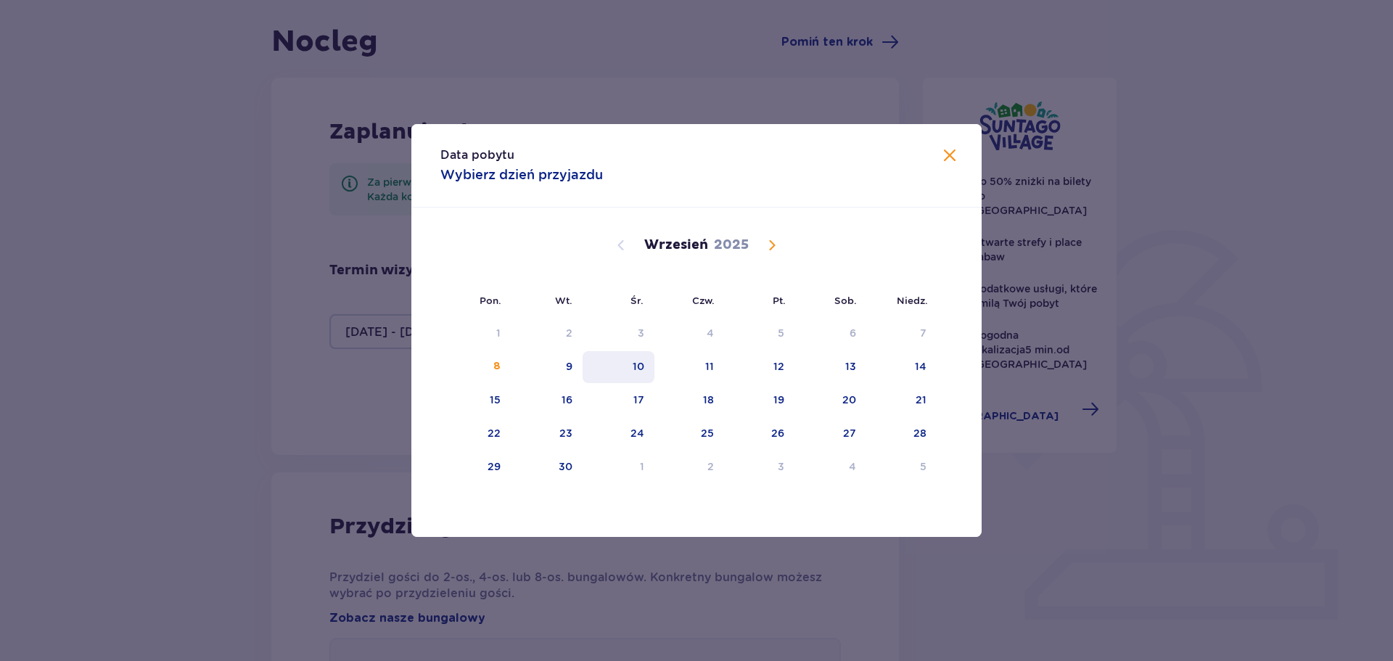
click at [634, 365] on div "10" at bounding box center [639, 366] width 12 height 15
click at [700, 370] on div "11" at bounding box center [689, 367] width 70 height 32
type input "10.09.25 - 11.09.25"
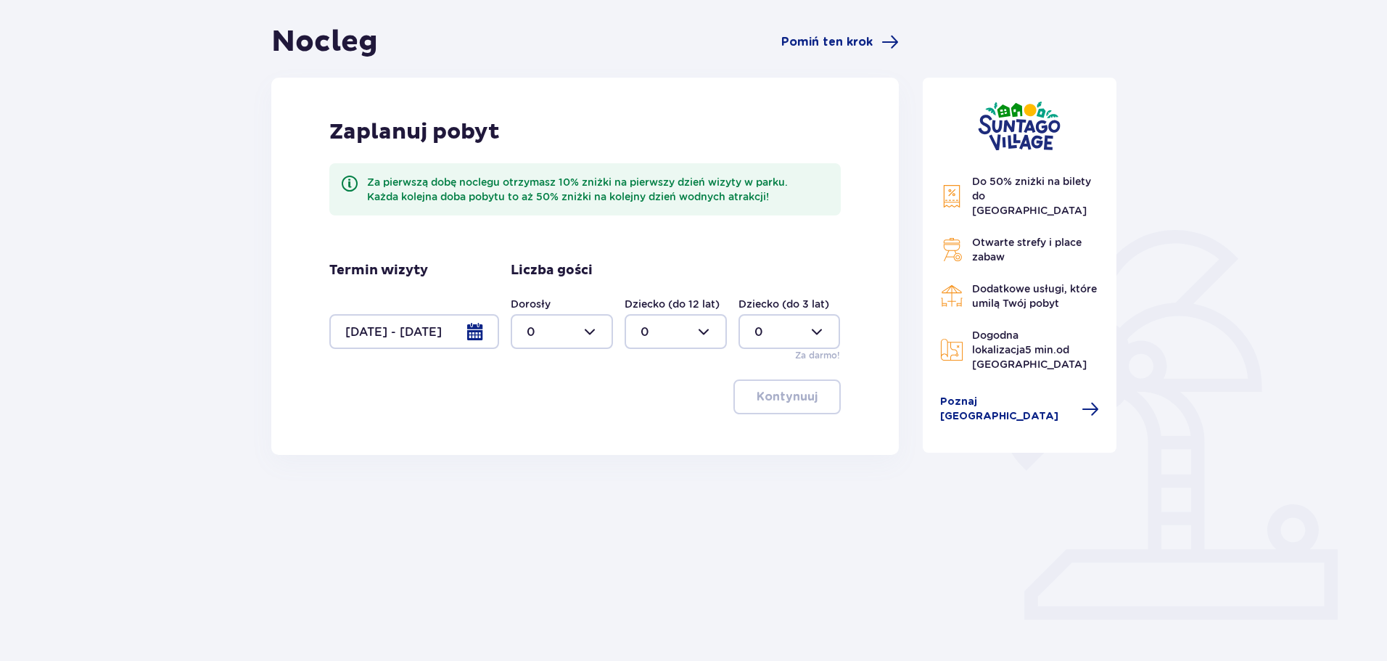
click at [580, 334] on div at bounding box center [562, 331] width 102 height 35
click at [537, 424] on div "4" at bounding box center [562, 425] width 70 height 16
type input "4"
click at [767, 392] on p "Kontynuuj" at bounding box center [787, 397] width 61 height 16
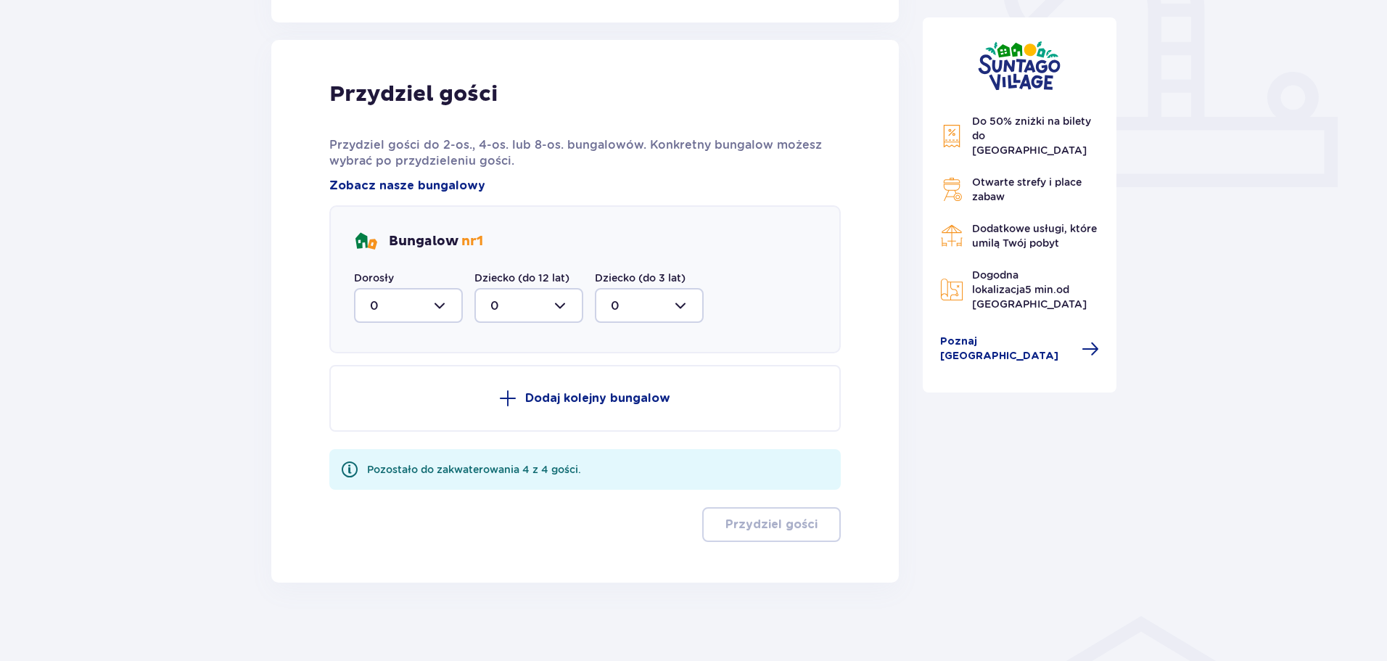
scroll to position [571, 0]
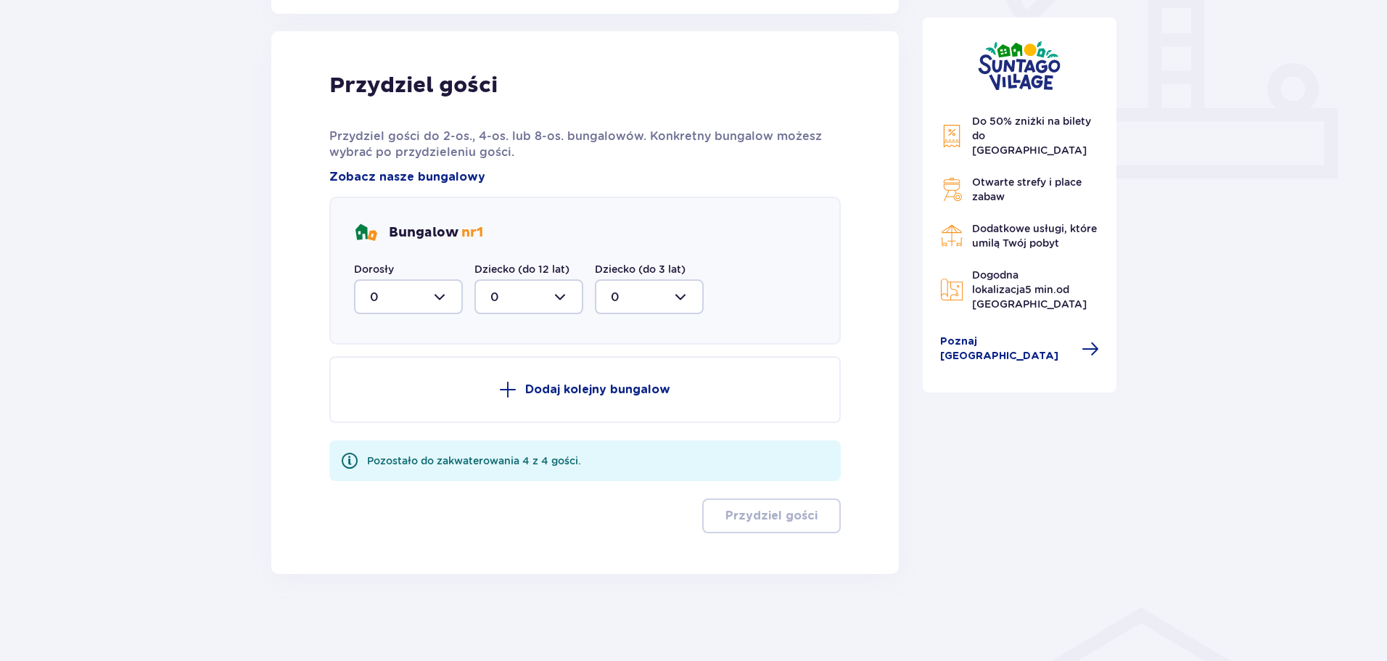
click at [437, 295] on div at bounding box center [408, 296] width 109 height 35
click at [390, 434] on div "4" at bounding box center [408, 438] width 77 height 16
type input "4"
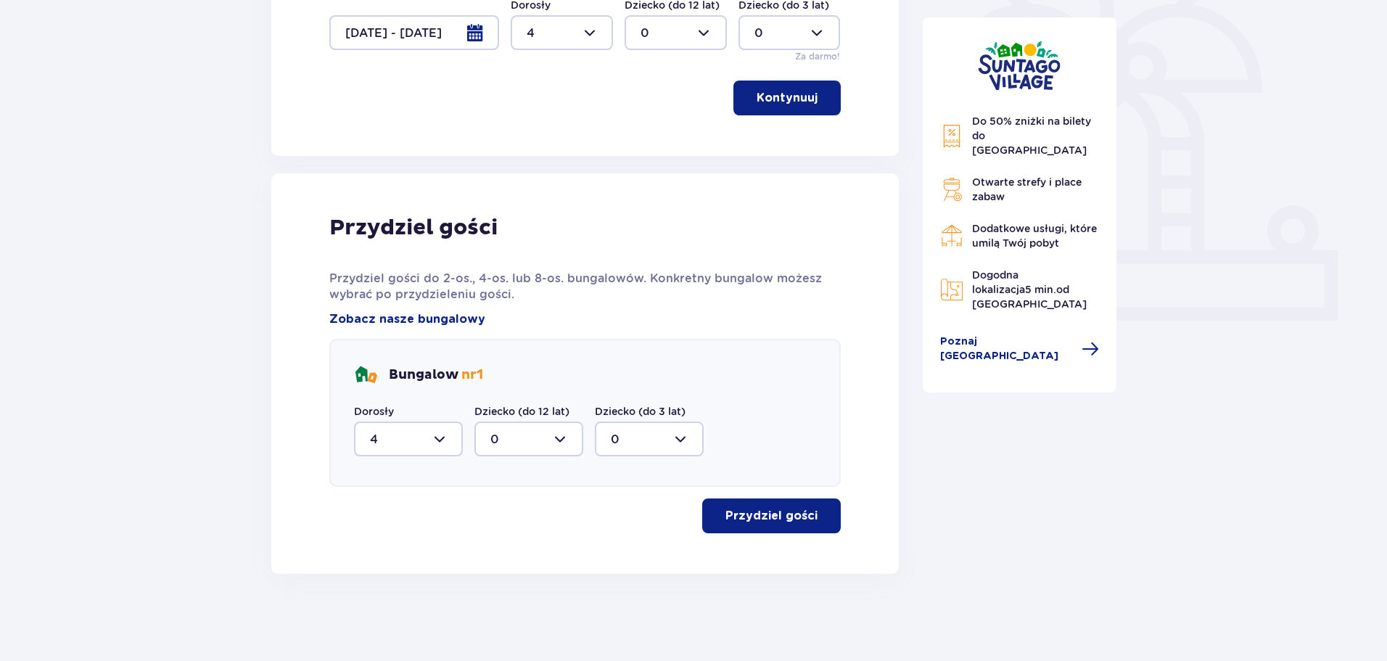
scroll to position [429, 0]
click at [762, 512] on p "Przydziel gości" at bounding box center [771, 516] width 92 height 16
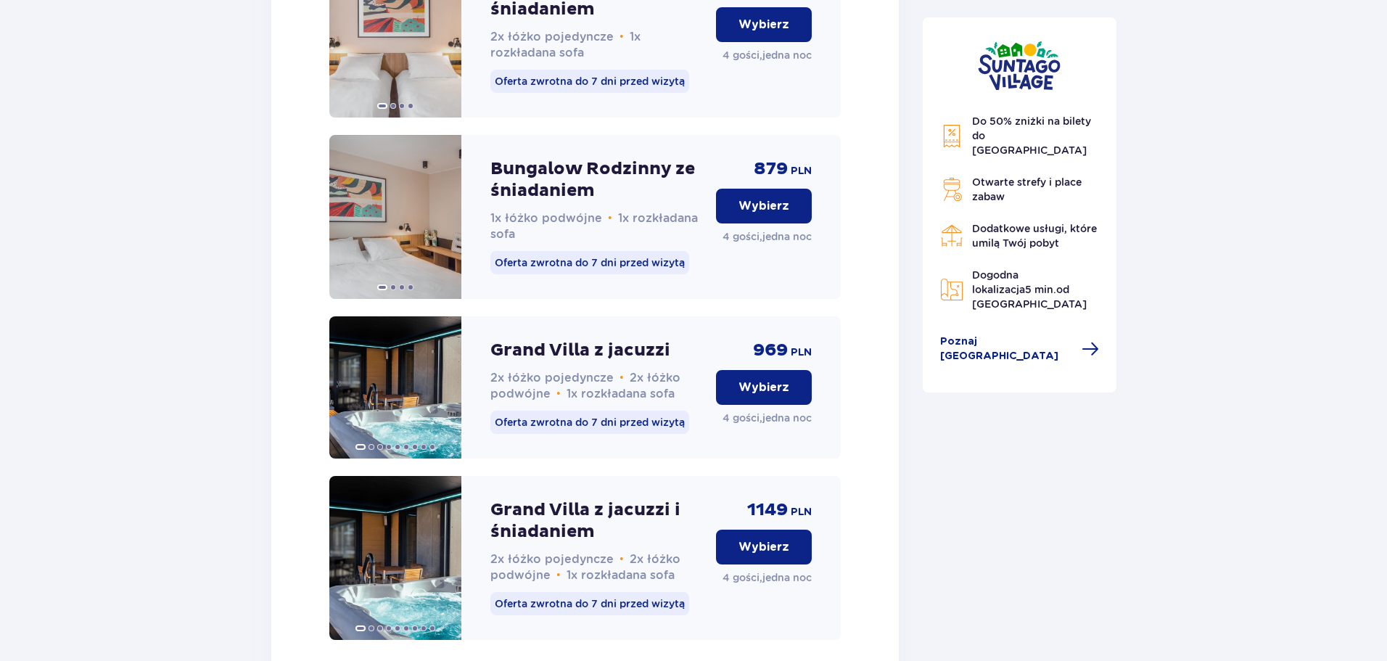
scroll to position [1733, 0]
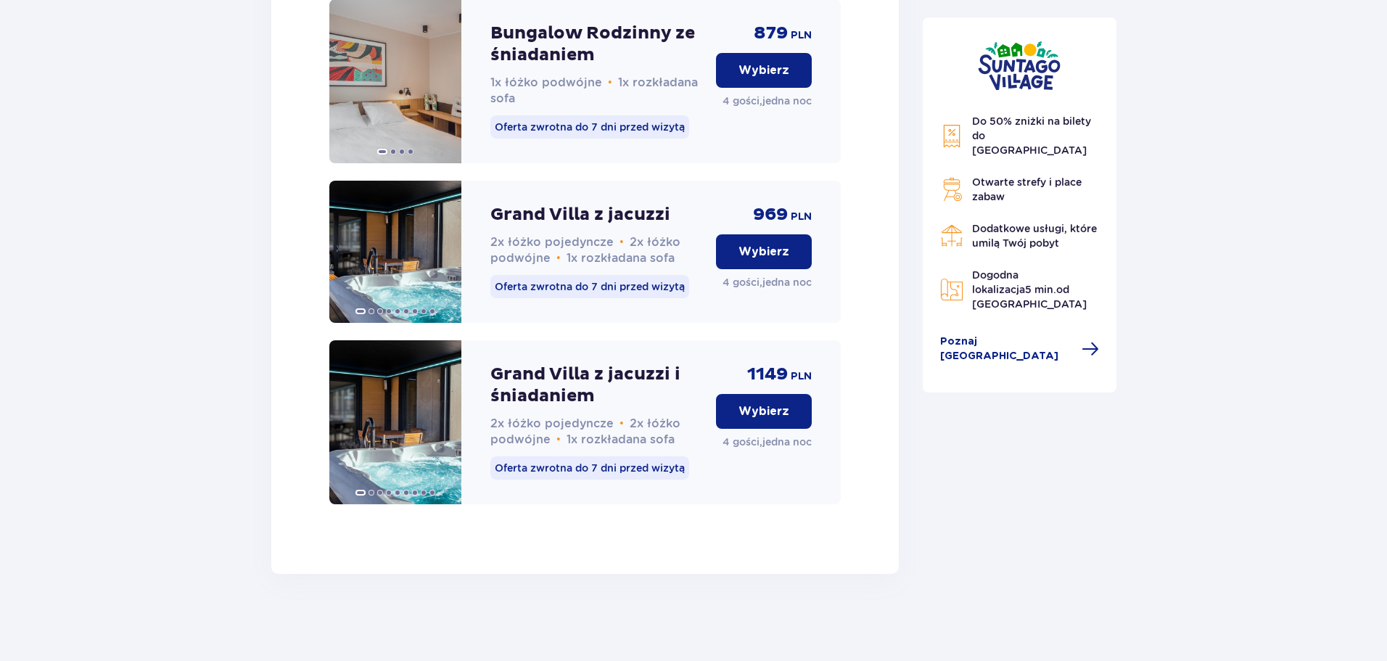
click at [763, 417] on p "Wybierz" at bounding box center [763, 411] width 51 height 16
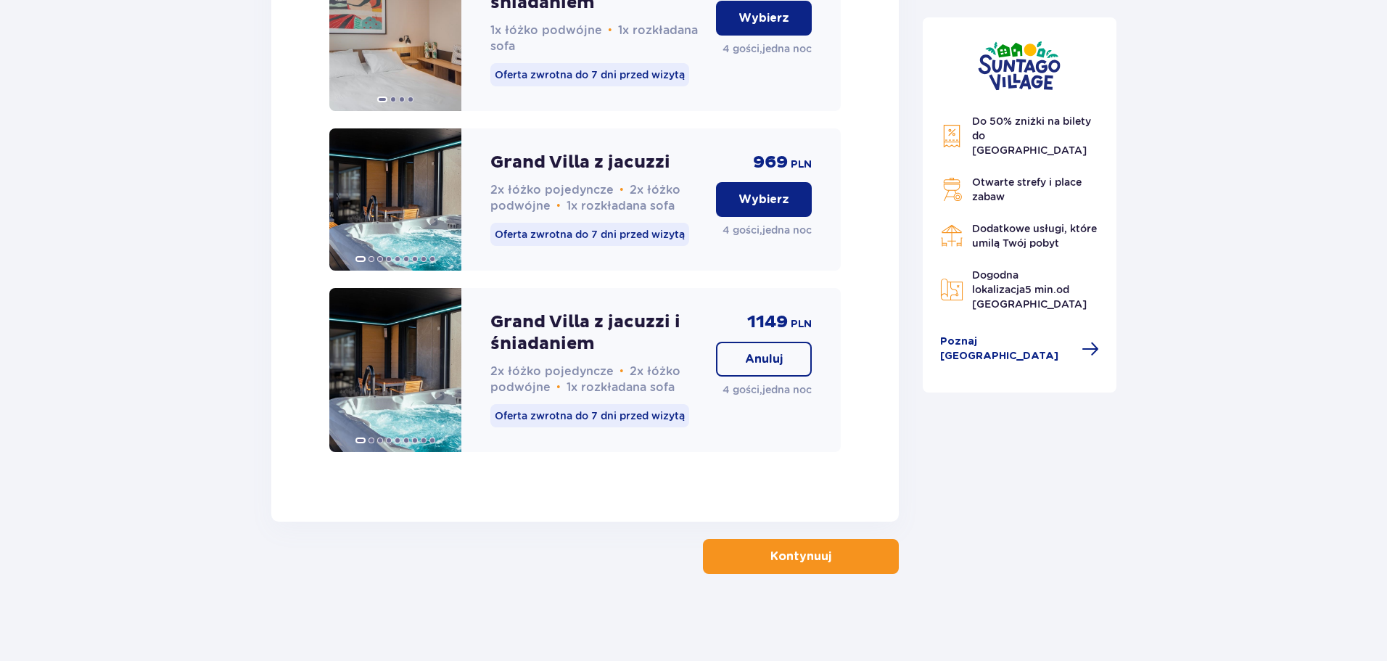
click at [844, 568] on button "Kontynuuj" at bounding box center [801, 556] width 196 height 35
